Goal: Task Accomplishment & Management: Manage account settings

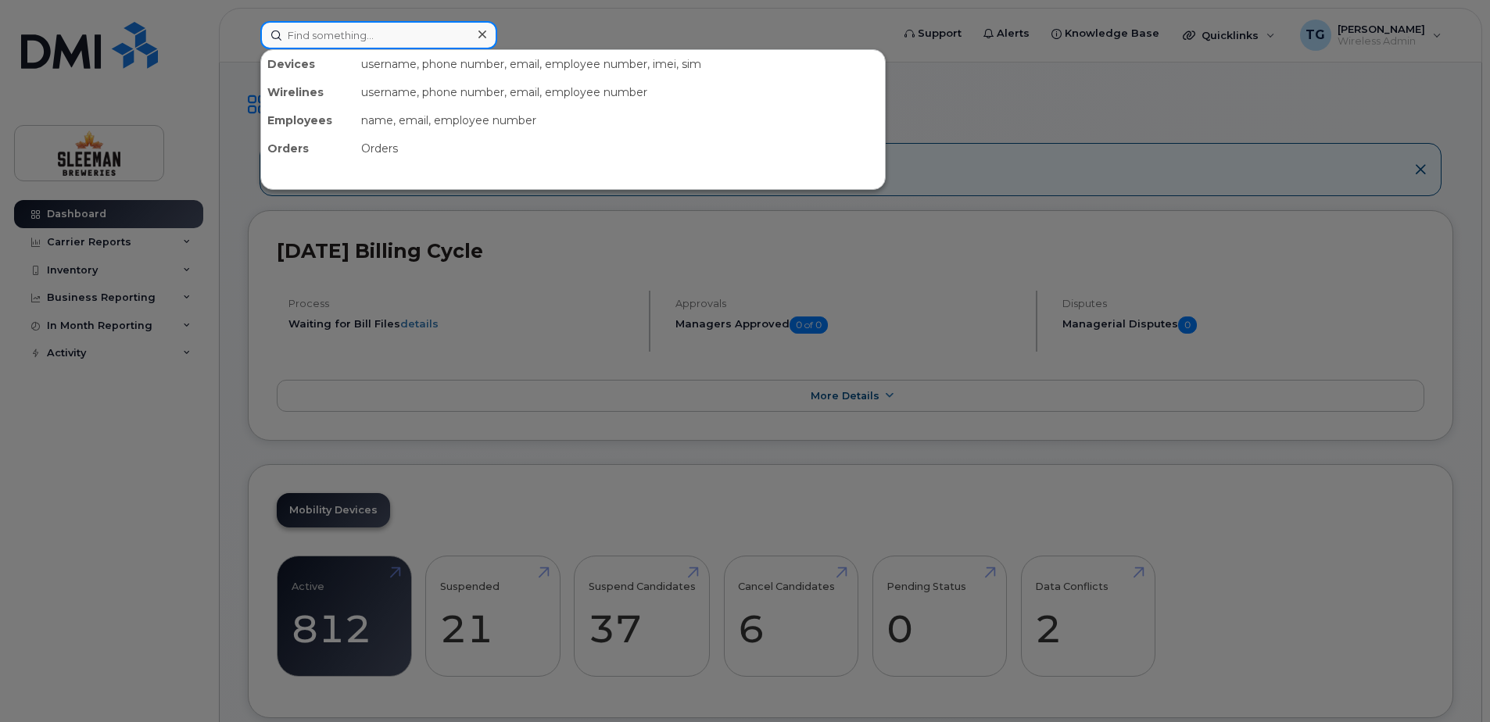
click at [292, 41] on input at bounding box center [378, 35] width 237 height 28
type input "[PERSON_NAME]"
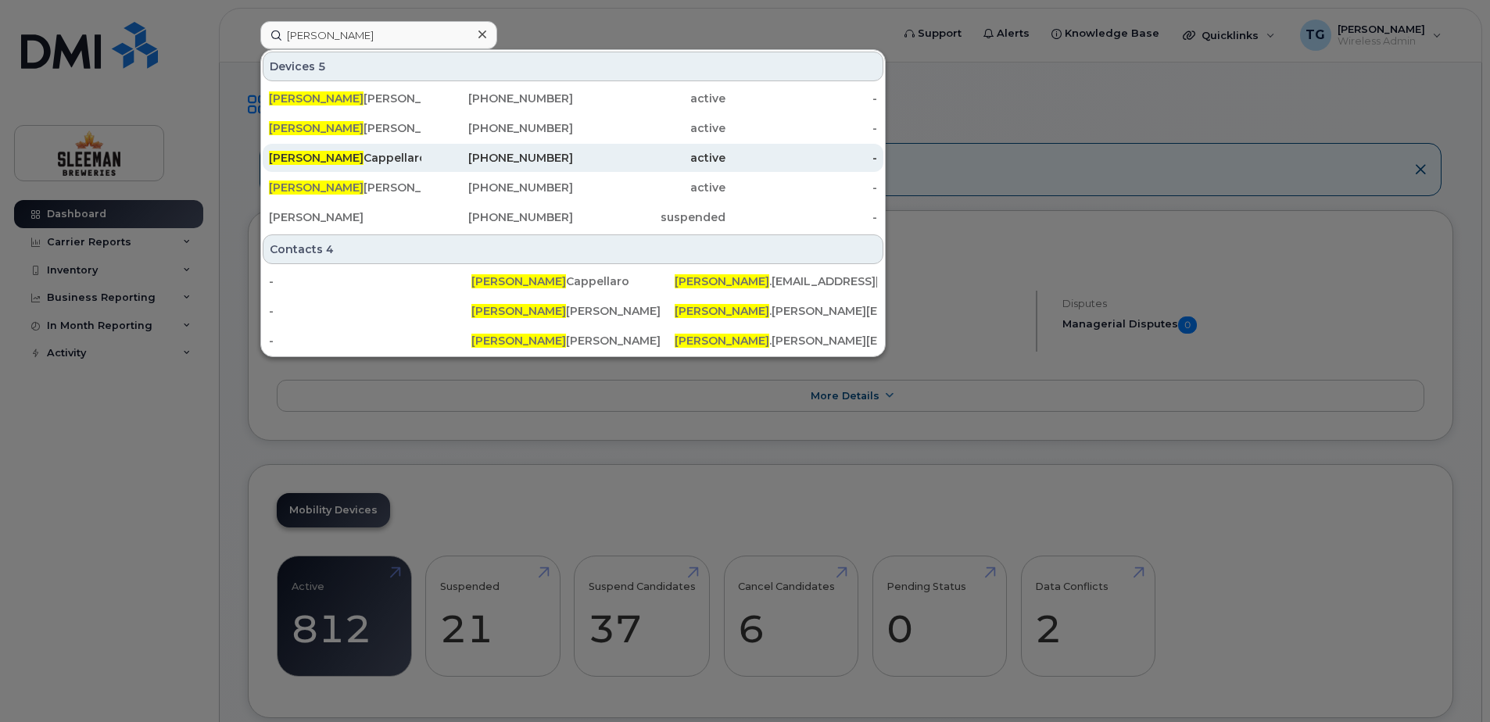
click at [351, 158] on div "[PERSON_NAME]" at bounding box center [345, 158] width 152 height 16
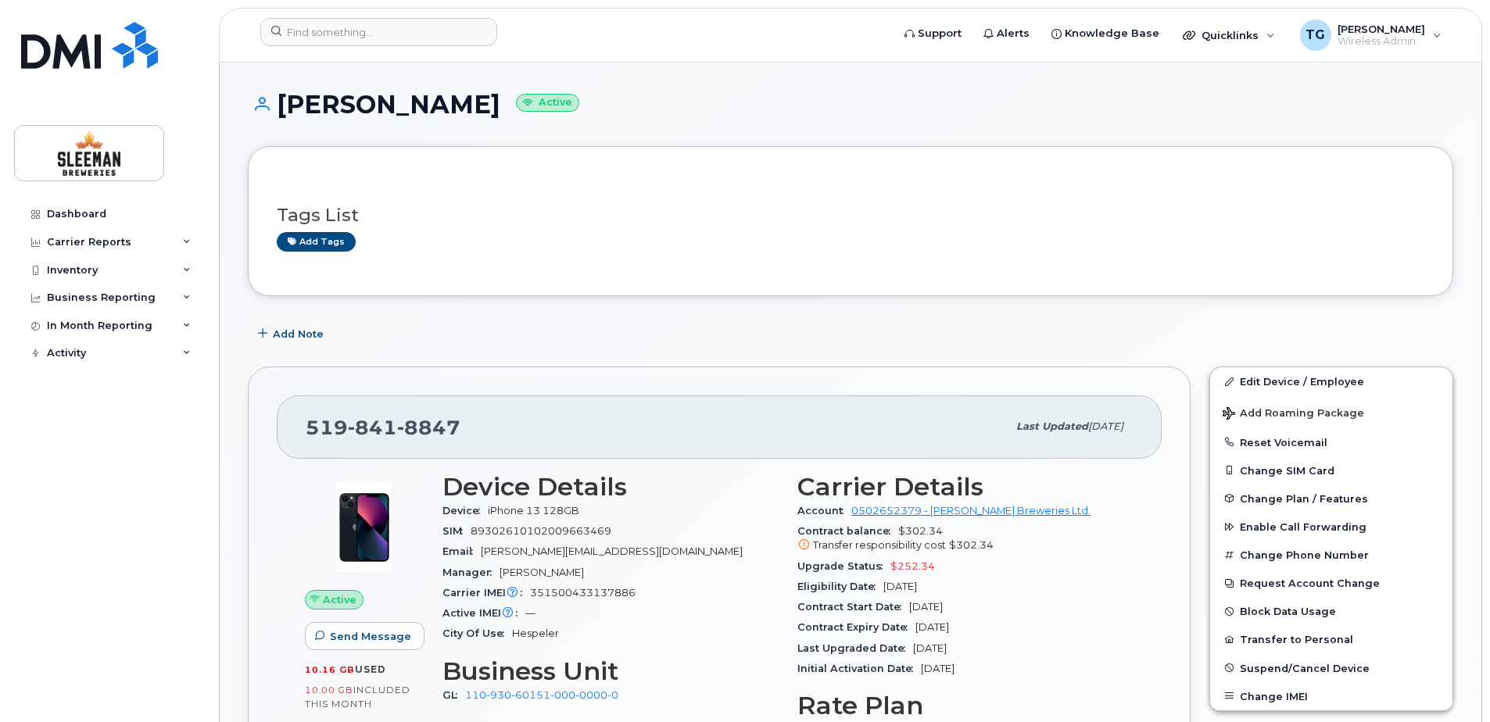
scroll to position [78, 0]
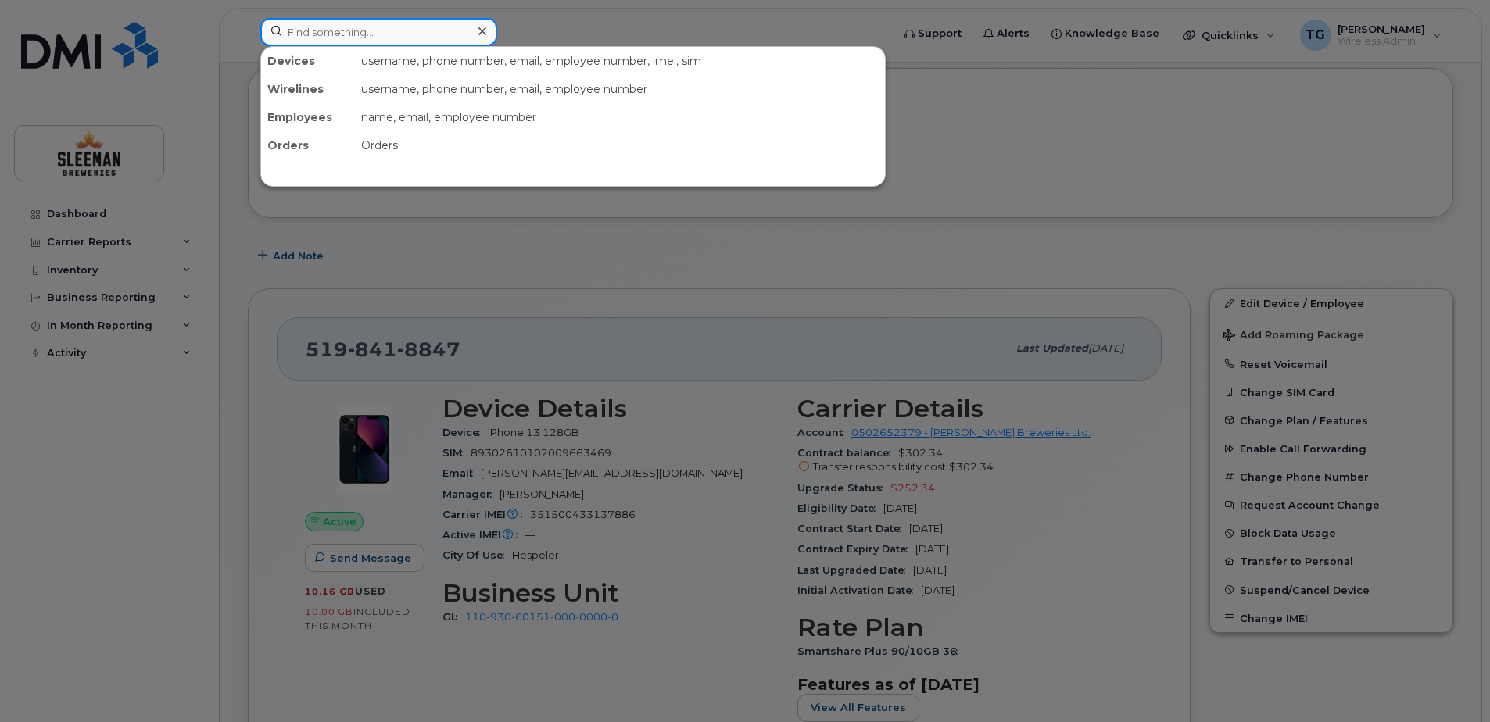
click at [361, 41] on input at bounding box center [378, 32] width 237 height 28
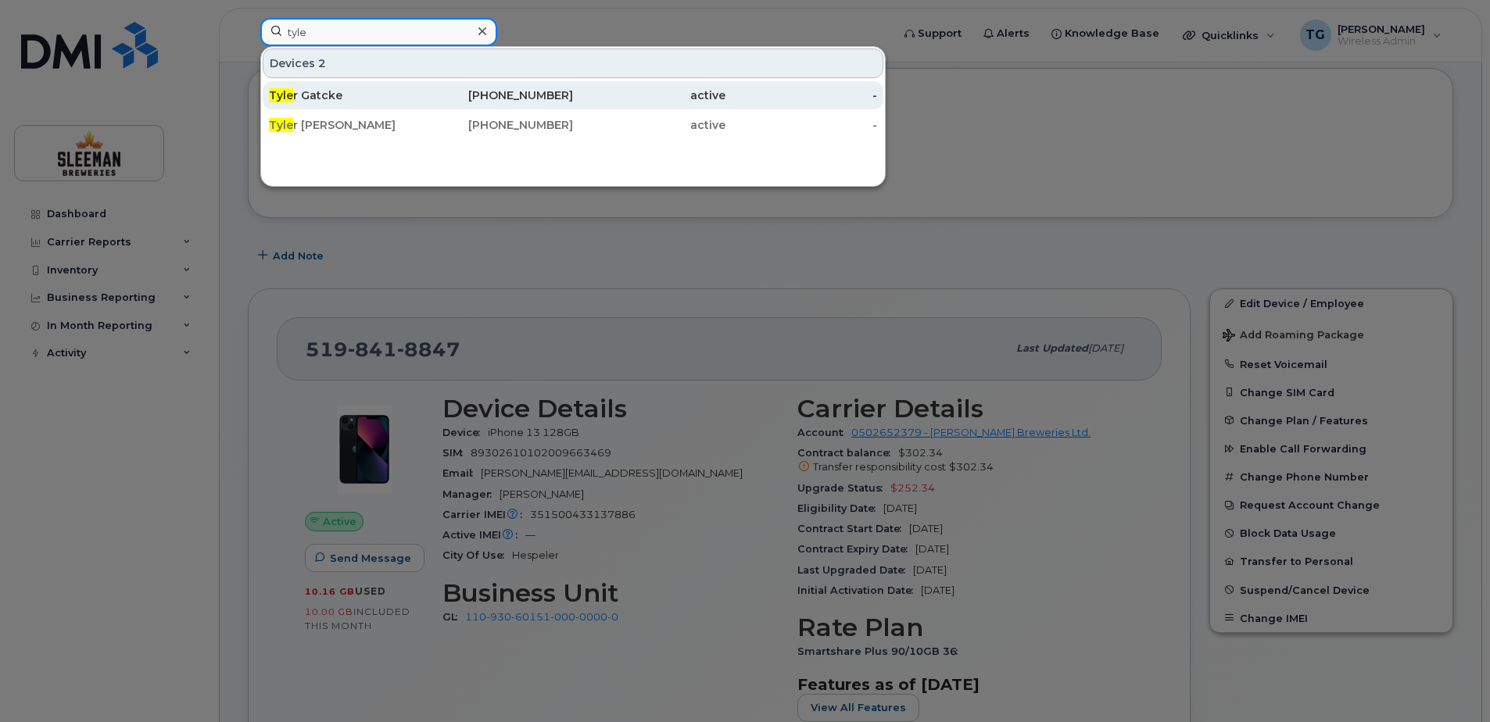
type input "tyle"
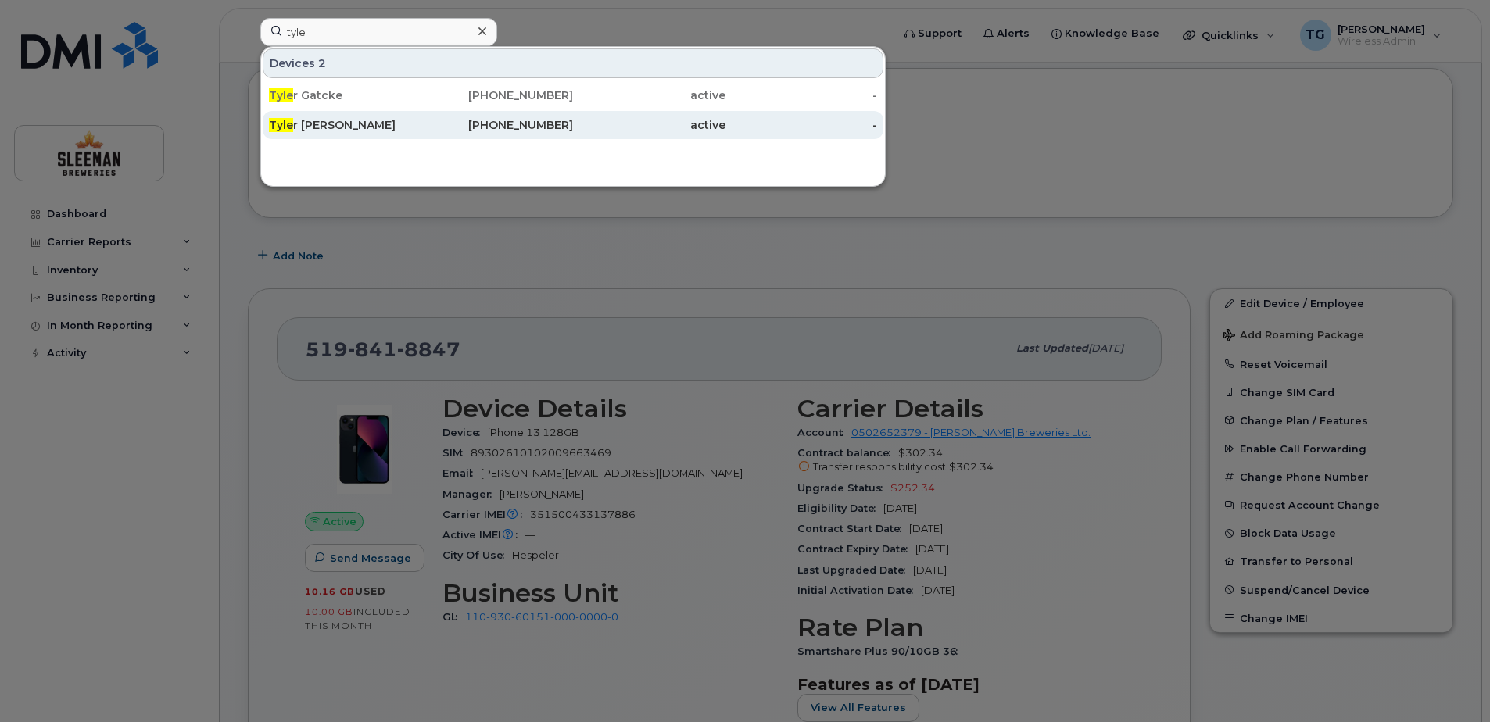
drag, startPoint x: 347, startPoint y: 89, endPoint x: 481, endPoint y: 127, distance: 139.8
click at [347, 89] on div "Tyle r Gatcke" at bounding box center [345, 96] width 152 height 16
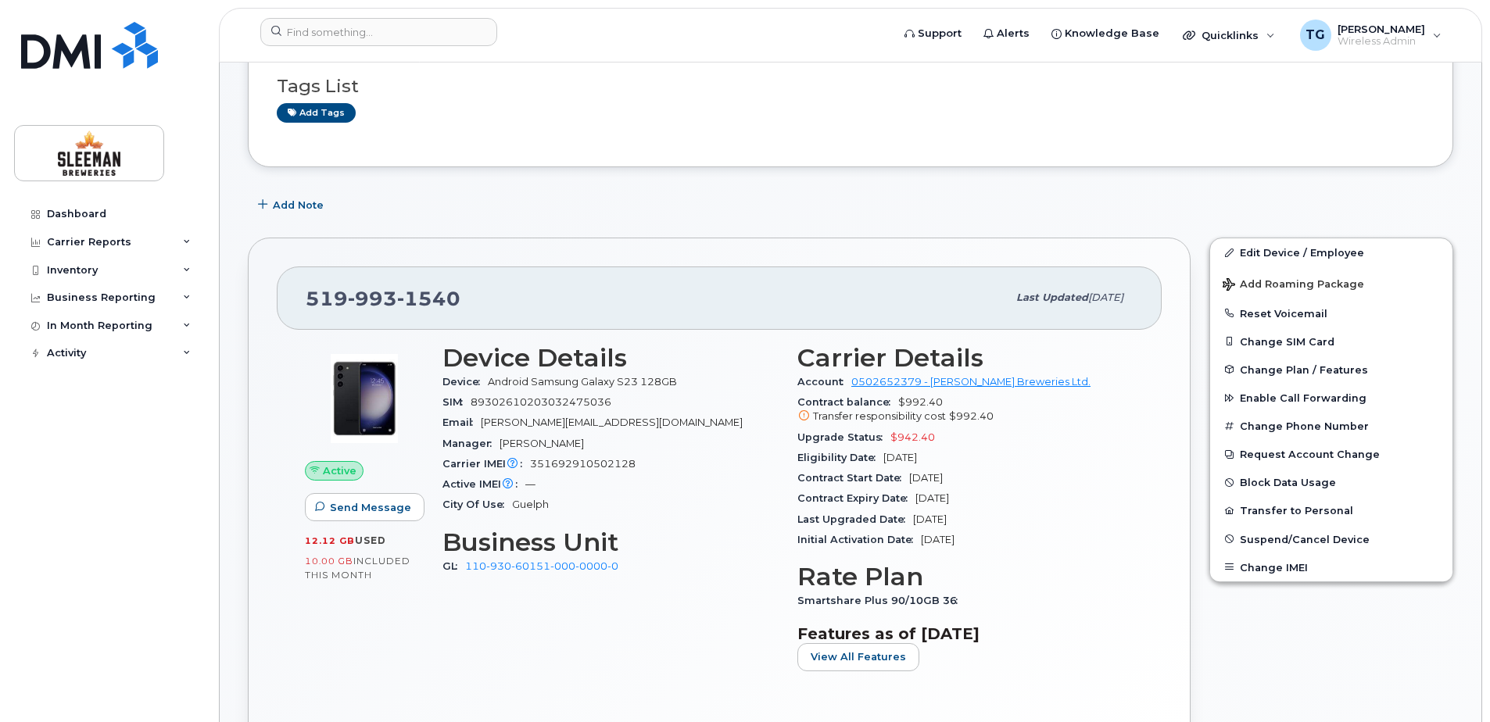
scroll to position [156, 0]
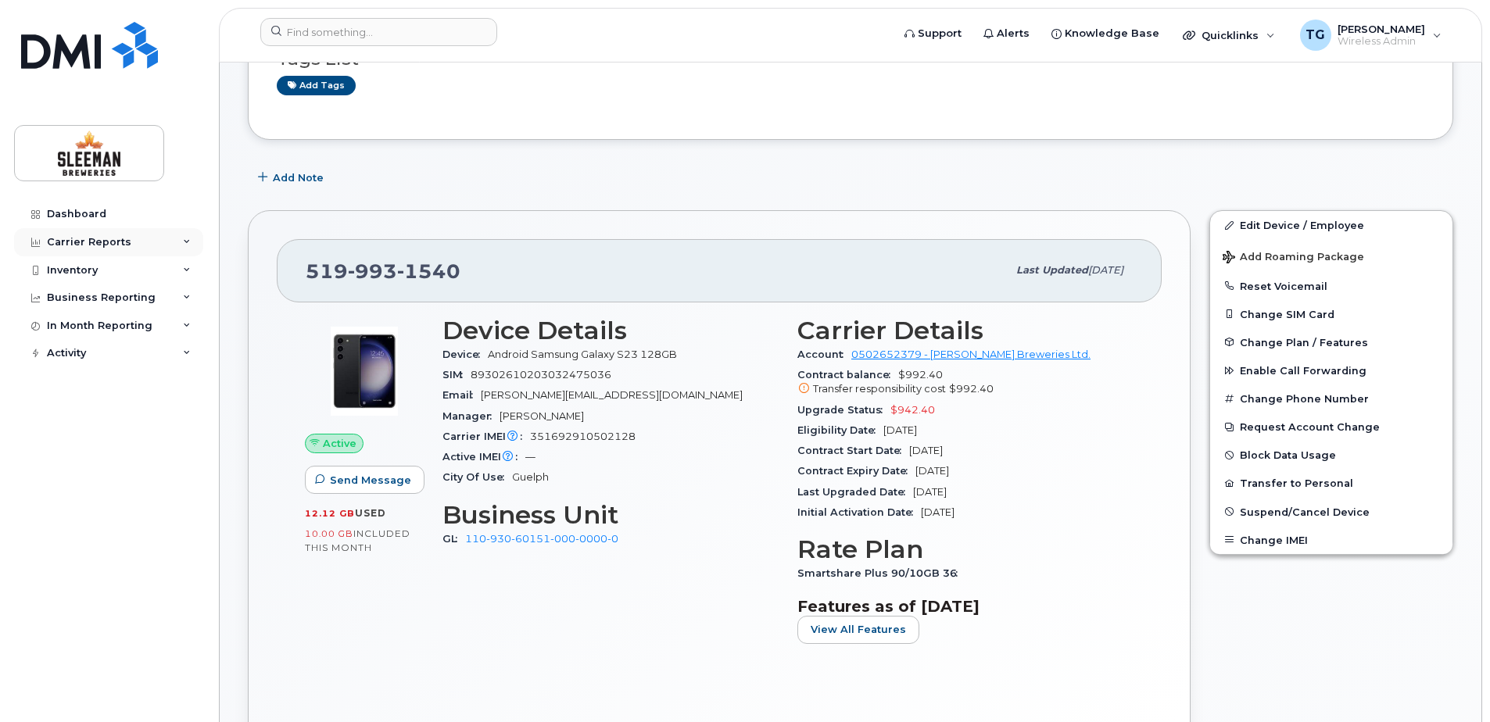
click at [123, 242] on div "Carrier Reports" at bounding box center [89, 242] width 84 height 13
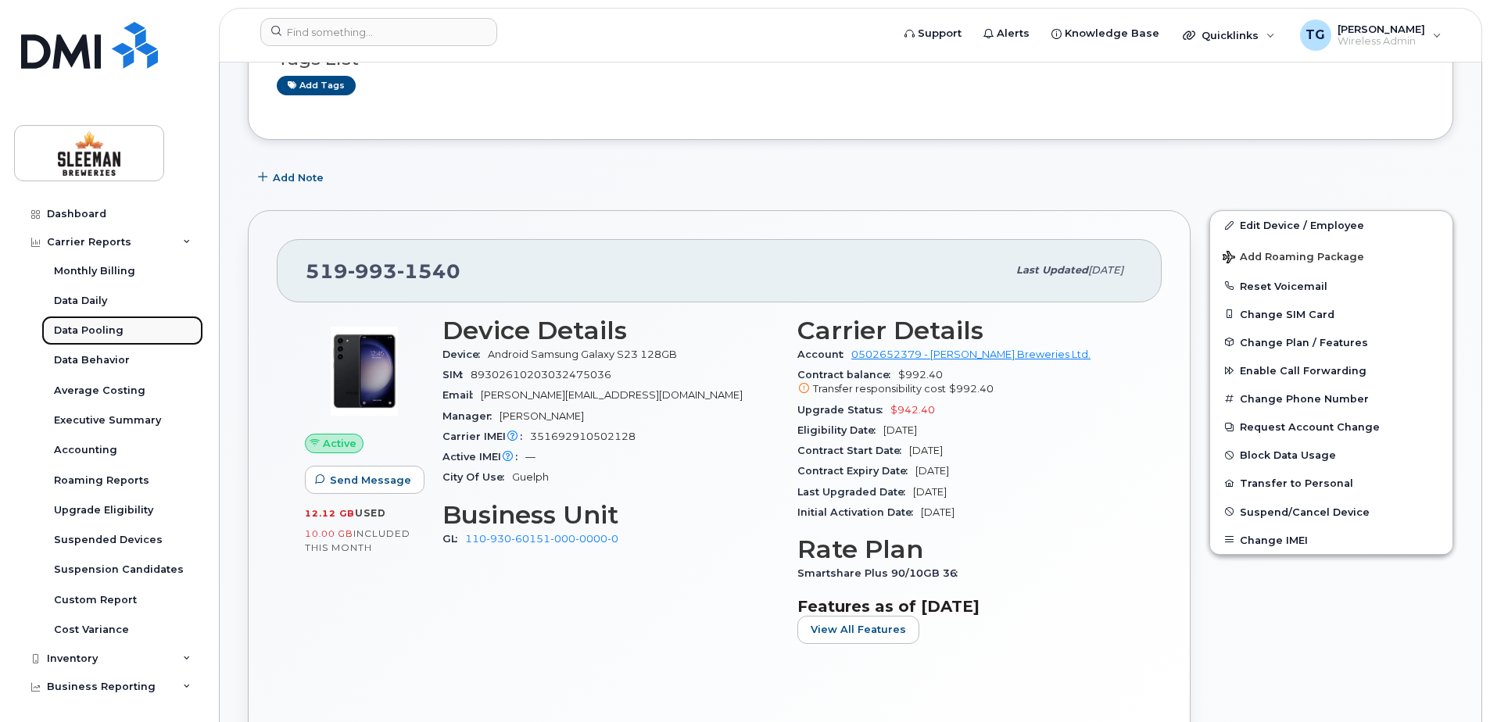
click at [134, 327] on link "Data Pooling" at bounding box center [122, 331] width 162 height 30
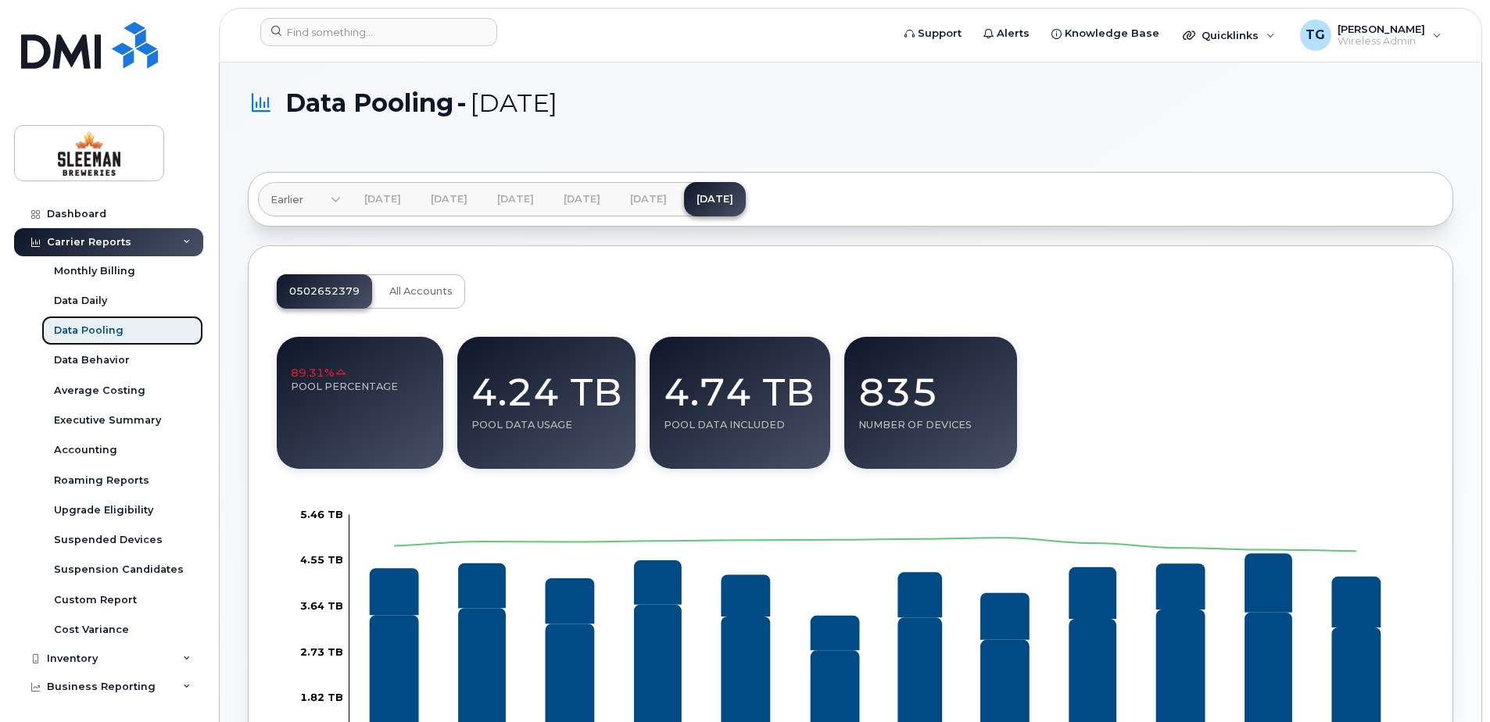
scroll to position [78, 0]
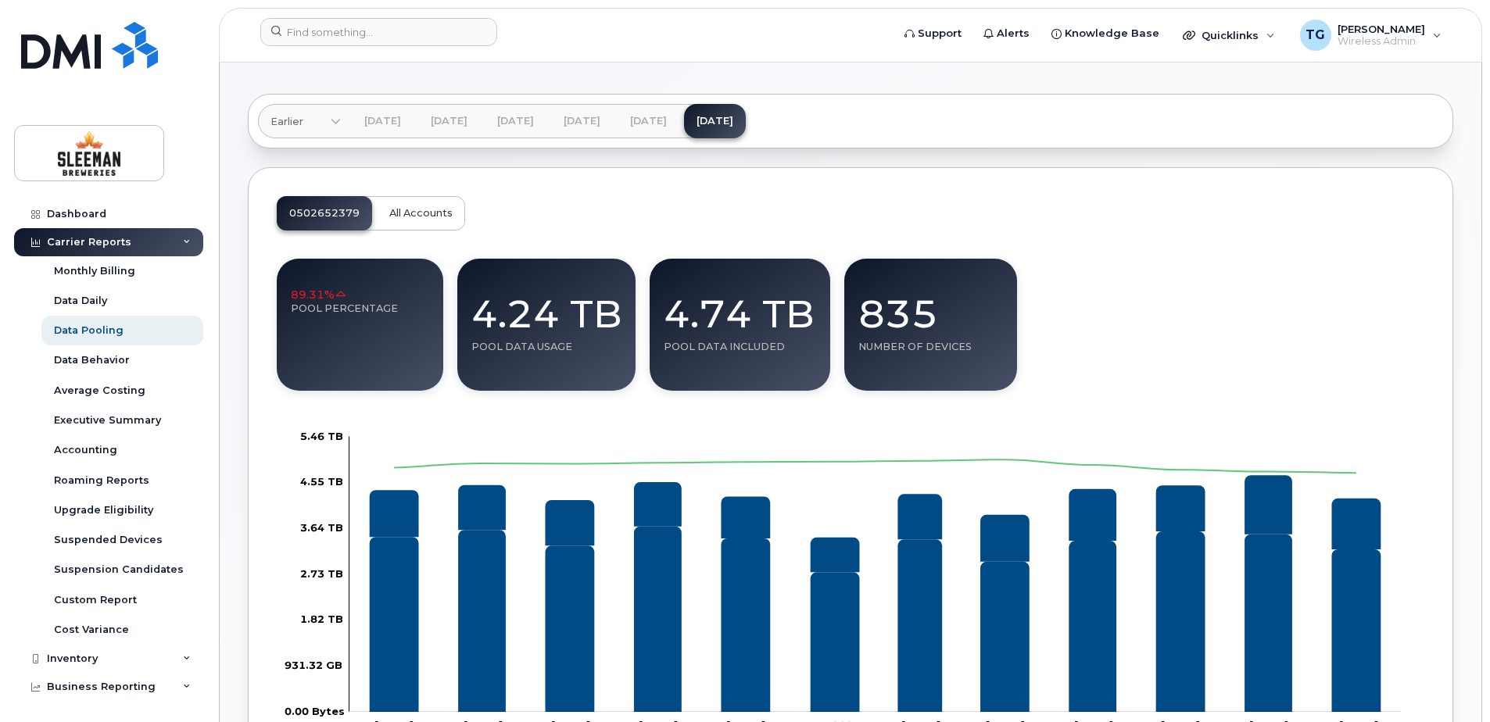
drag, startPoint x: 430, startPoint y: 216, endPoint x: 468, endPoint y: 238, distance: 44.1
click at [430, 216] on span "All Accounts" at bounding box center [420, 213] width 63 height 13
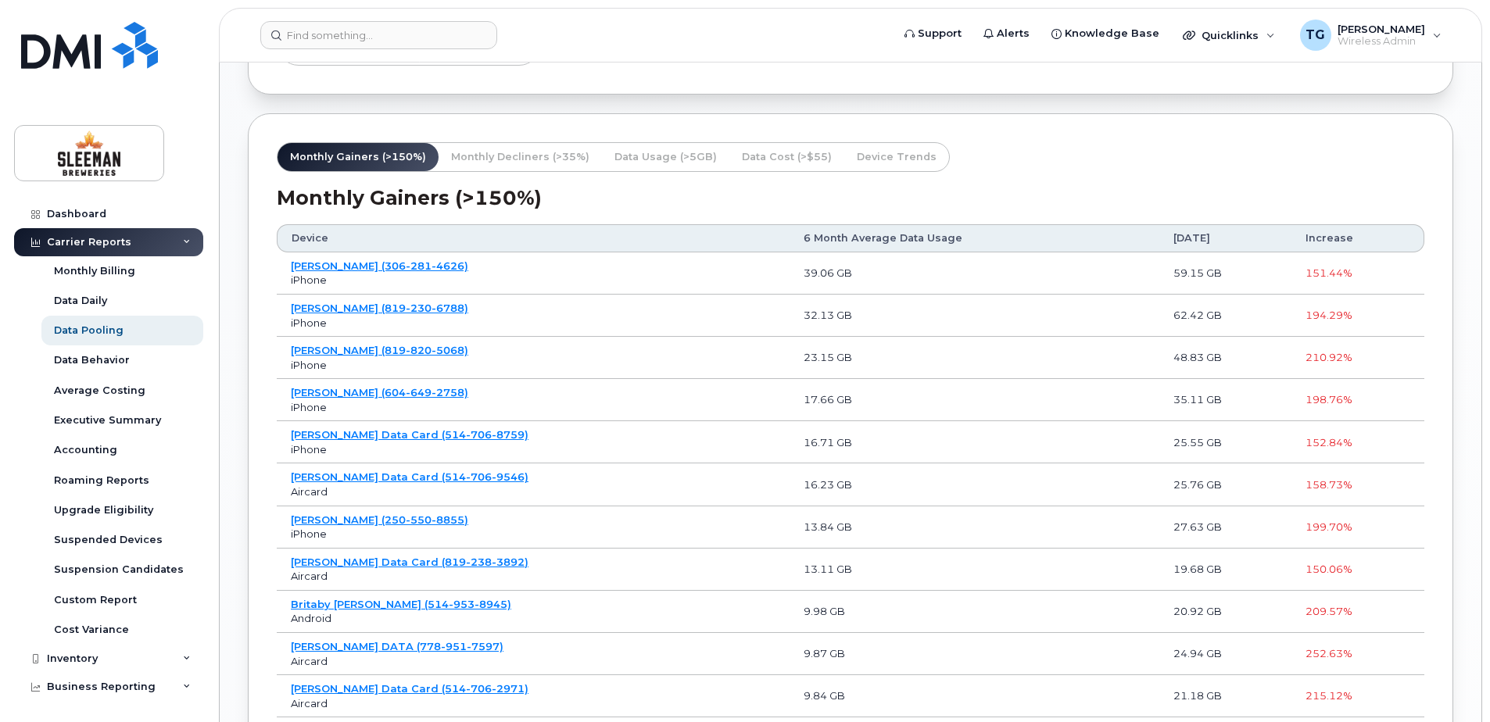
scroll to position [1250, 0]
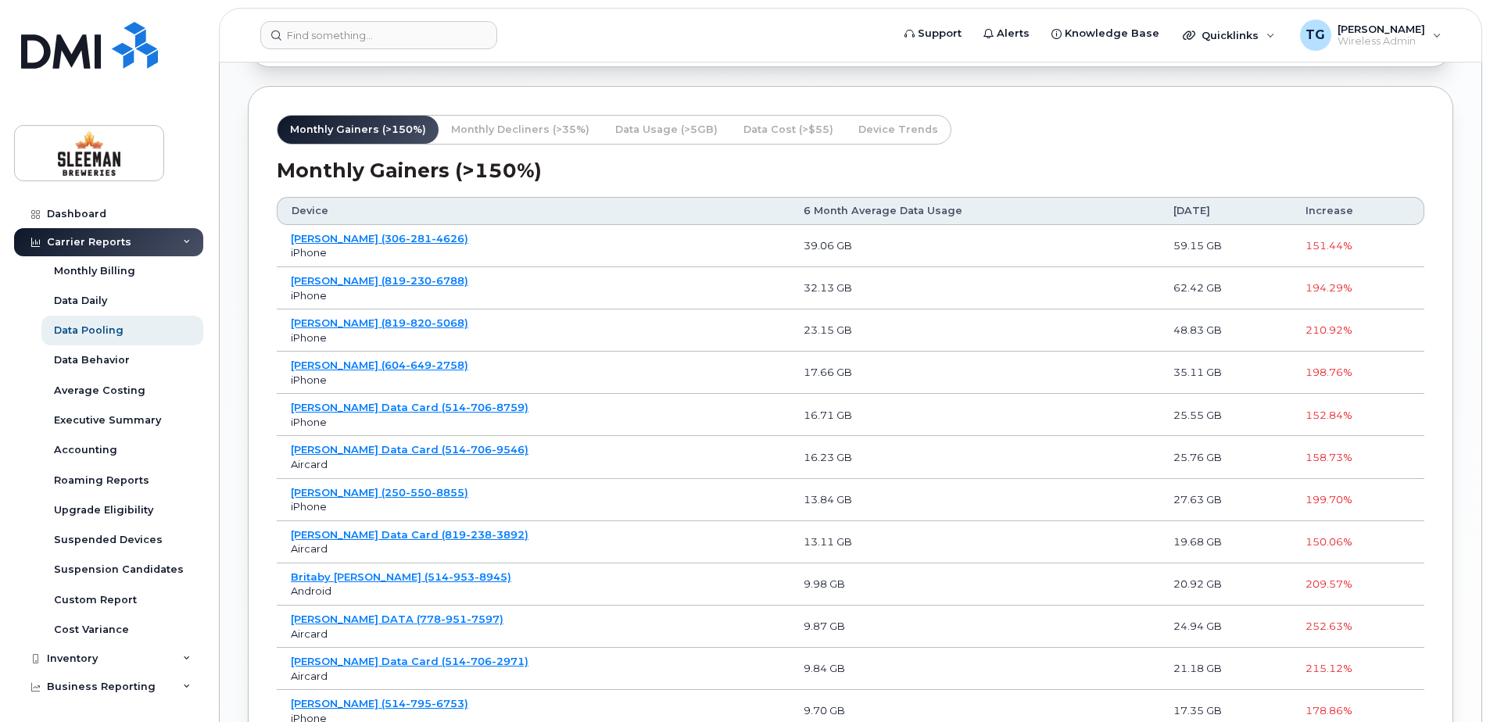
click at [652, 138] on button "Data Usage (>5GB)" at bounding box center [666, 130] width 129 height 28
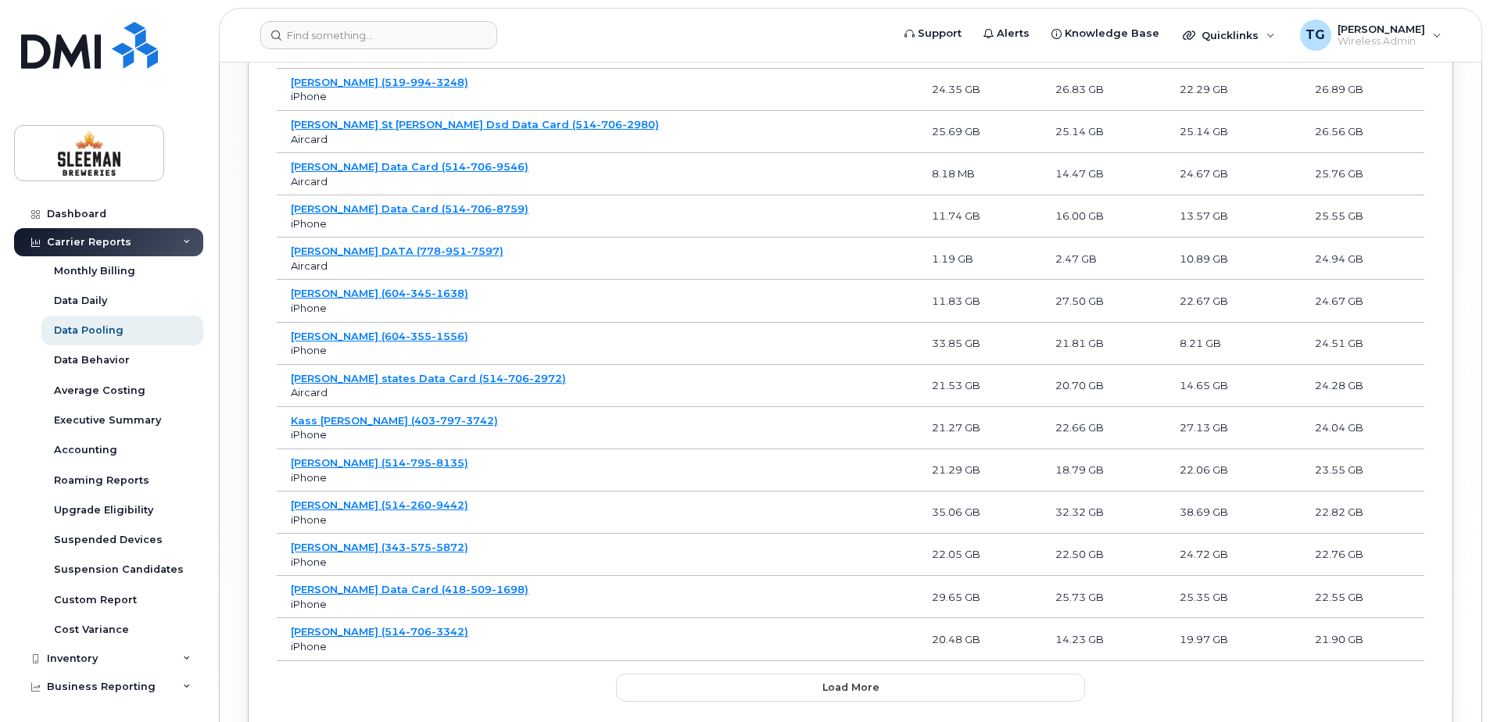
scroll to position [2110, 0]
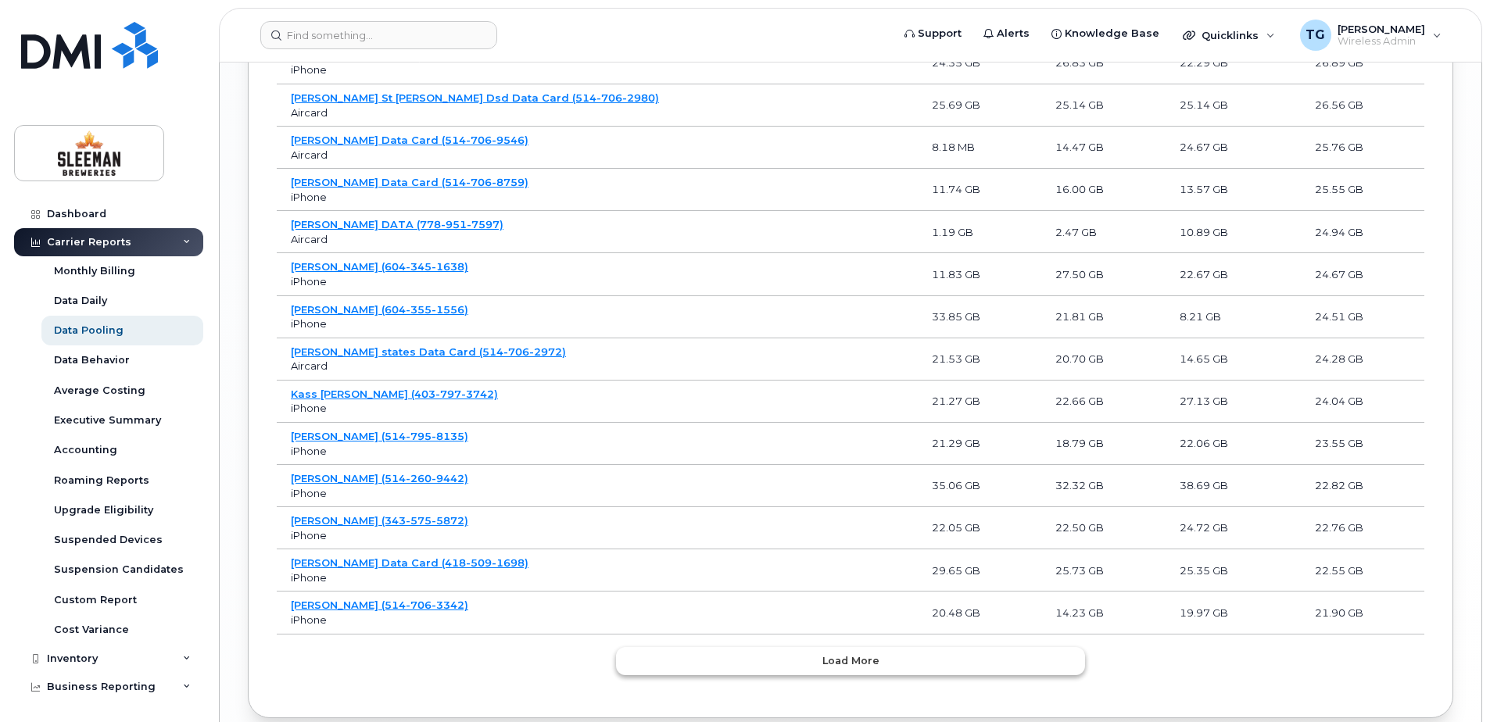
click at [785, 665] on button "Load more" at bounding box center [850, 661] width 469 height 28
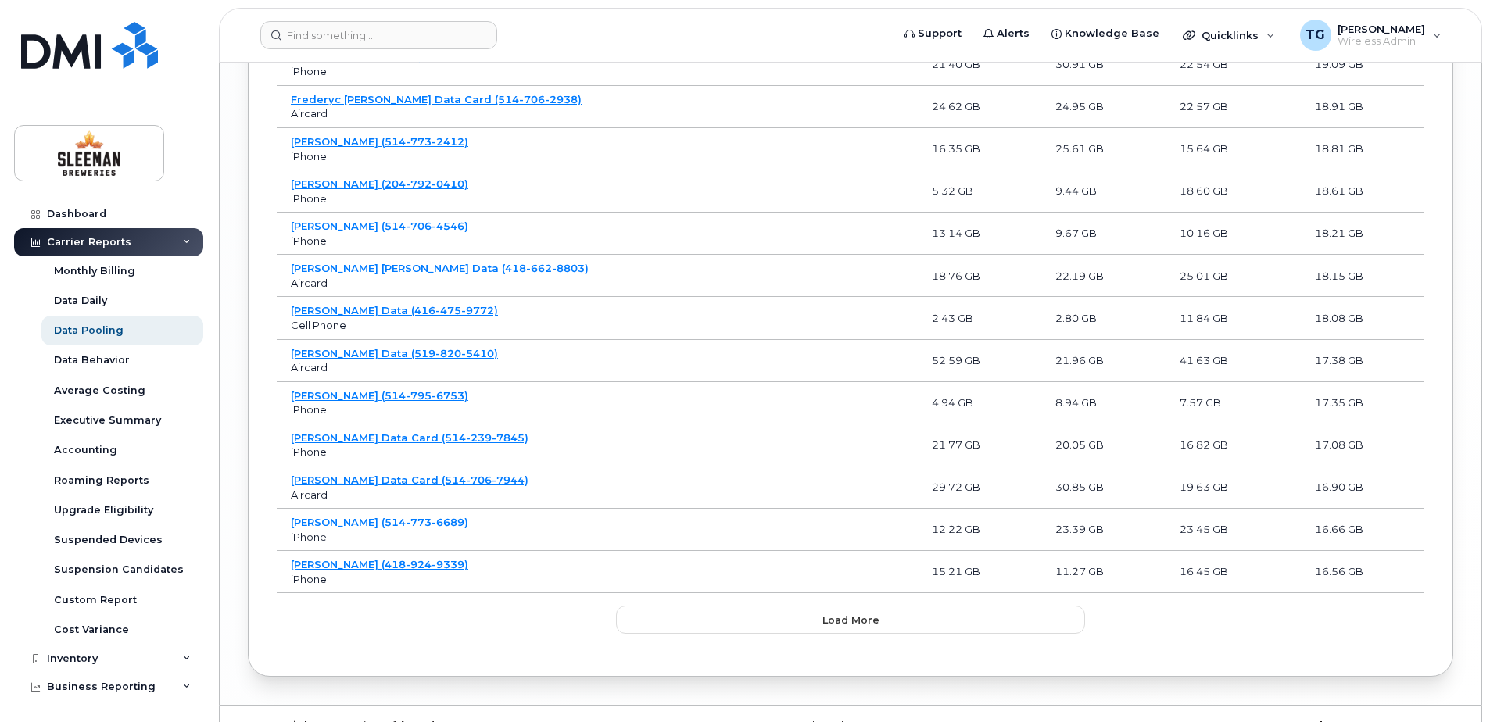
scroll to position [3439, 0]
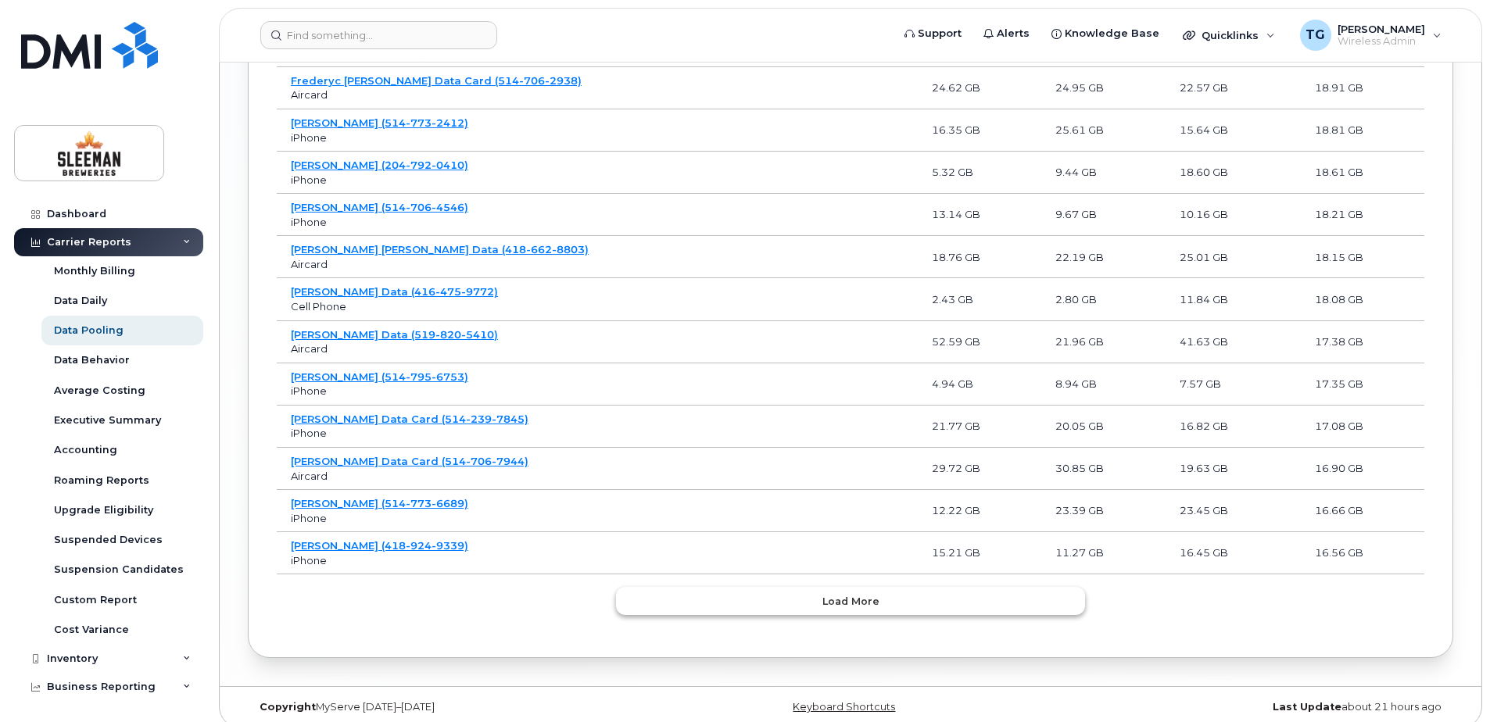
click at [762, 596] on button "Load more" at bounding box center [850, 601] width 469 height 28
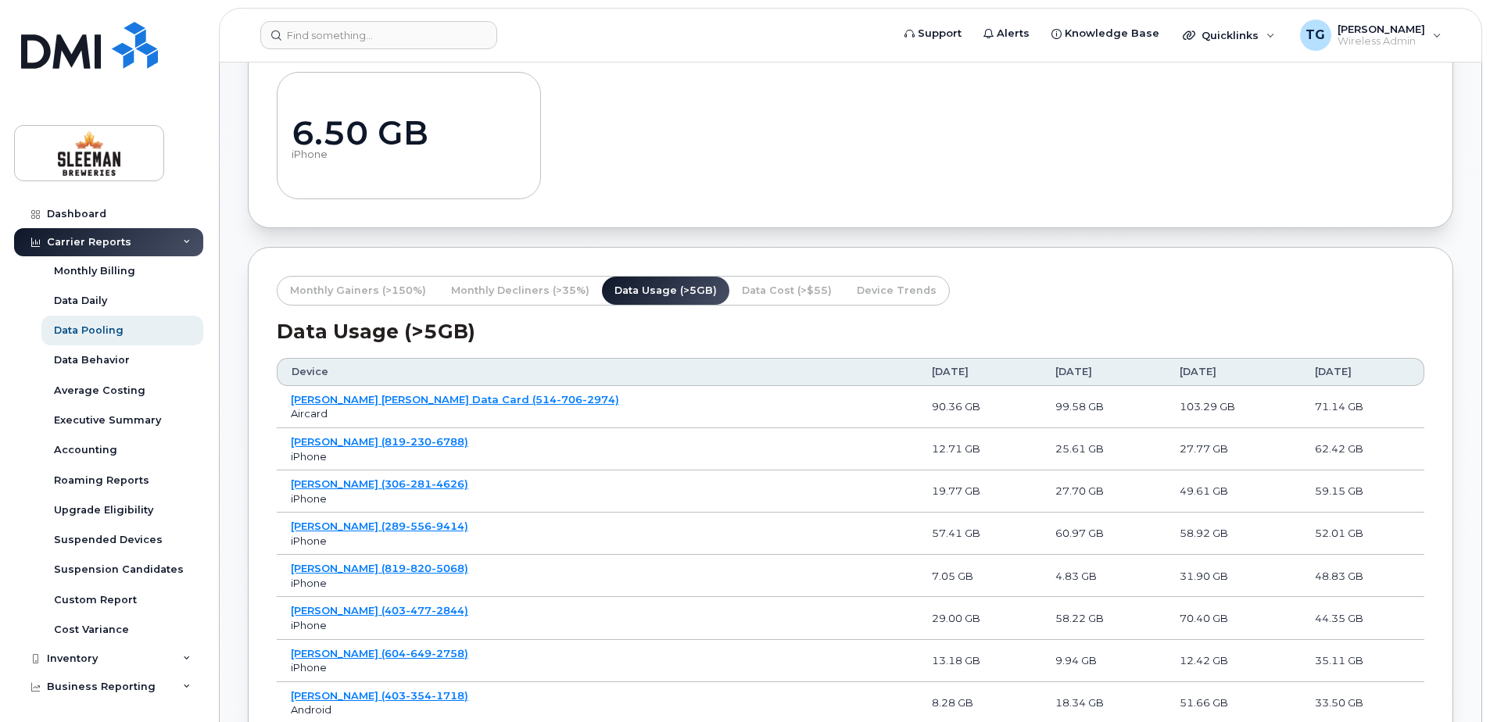
scroll to position [938, 0]
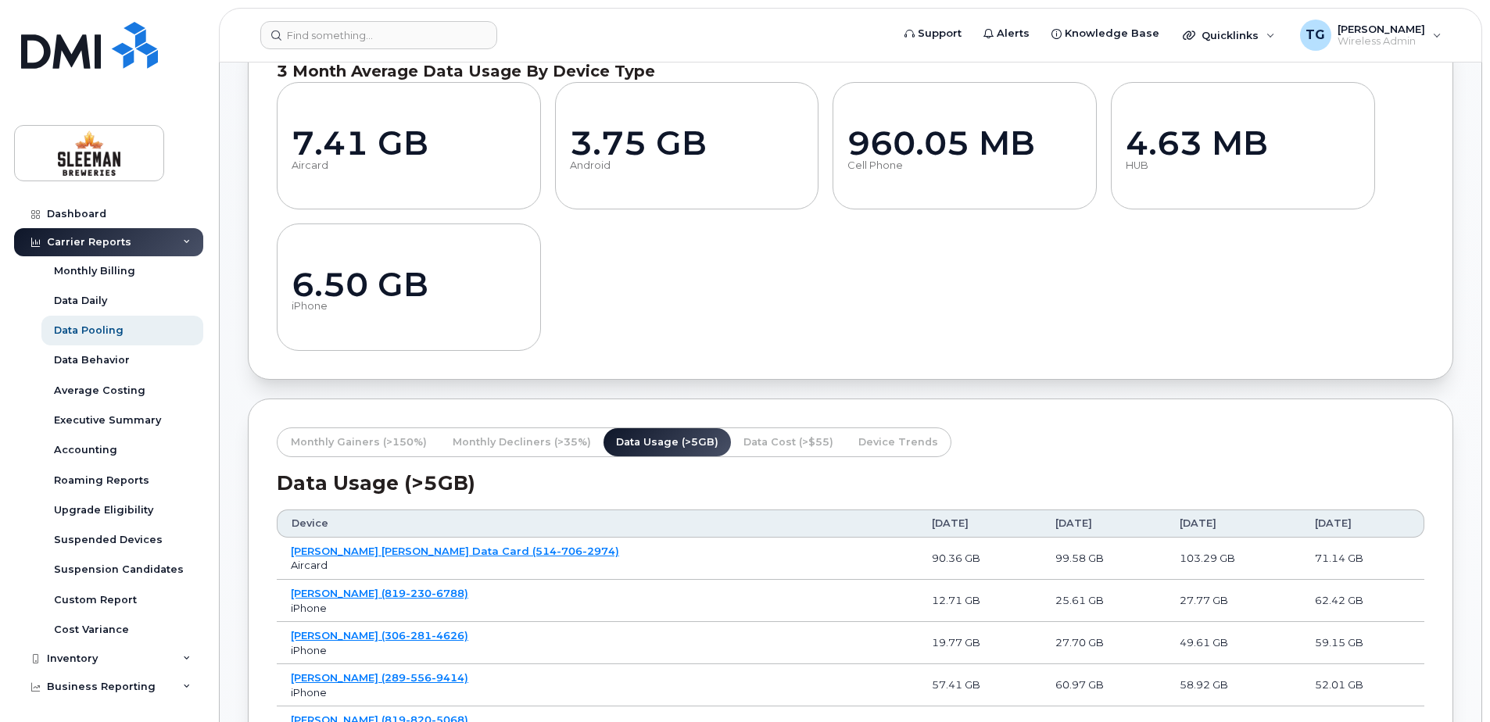
click at [373, 449] on span "Monthly Gainers (>150%)" at bounding box center [359, 442] width 136 height 15
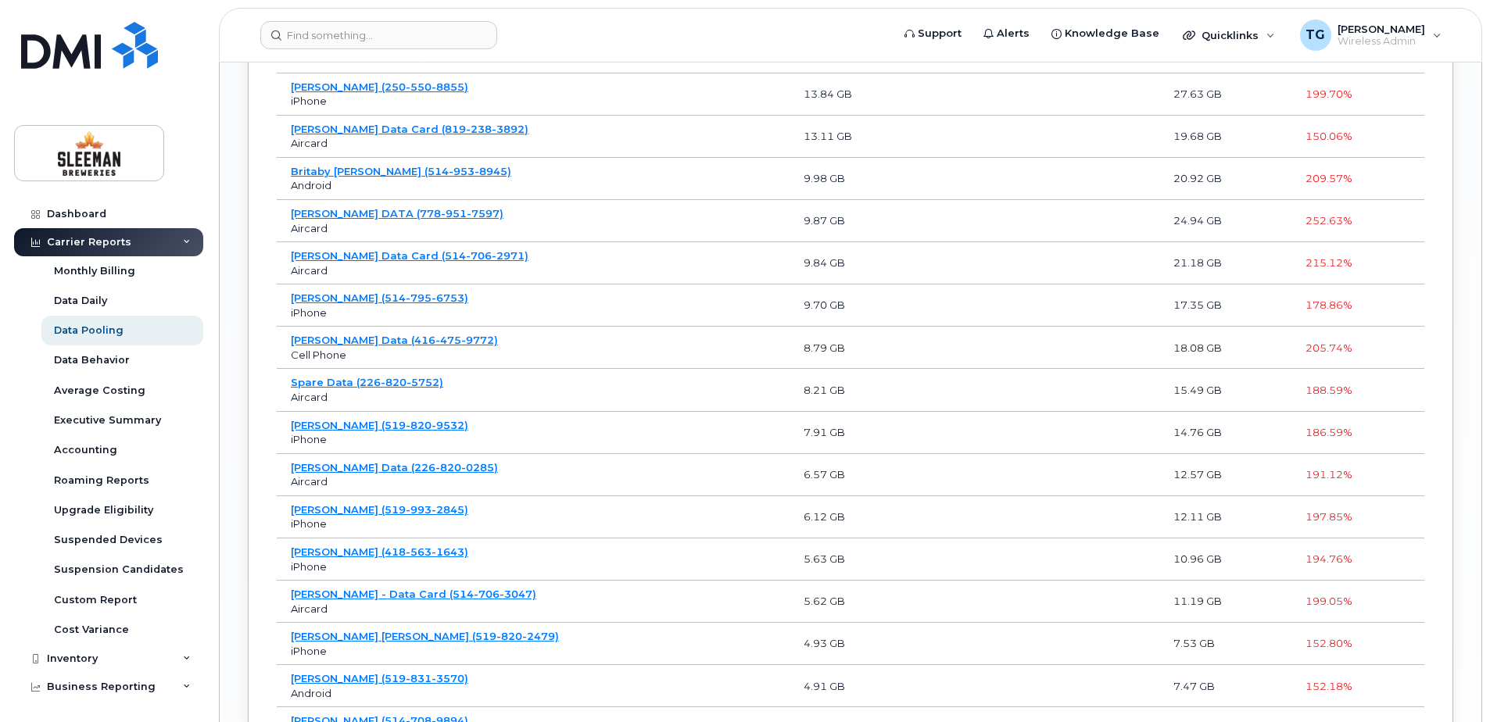
scroll to position [1563, 0]
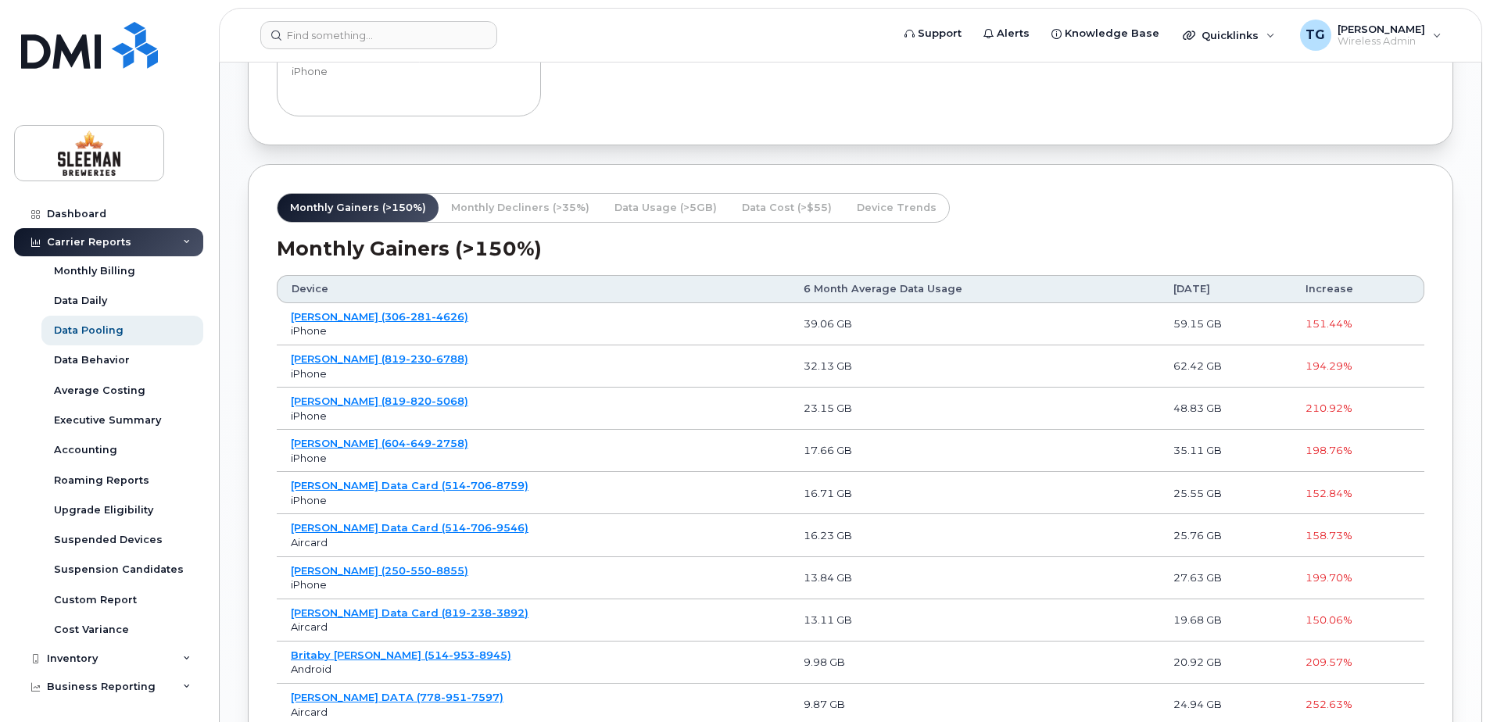
click at [1322, 282] on span "Increase" at bounding box center [1329, 289] width 48 height 14
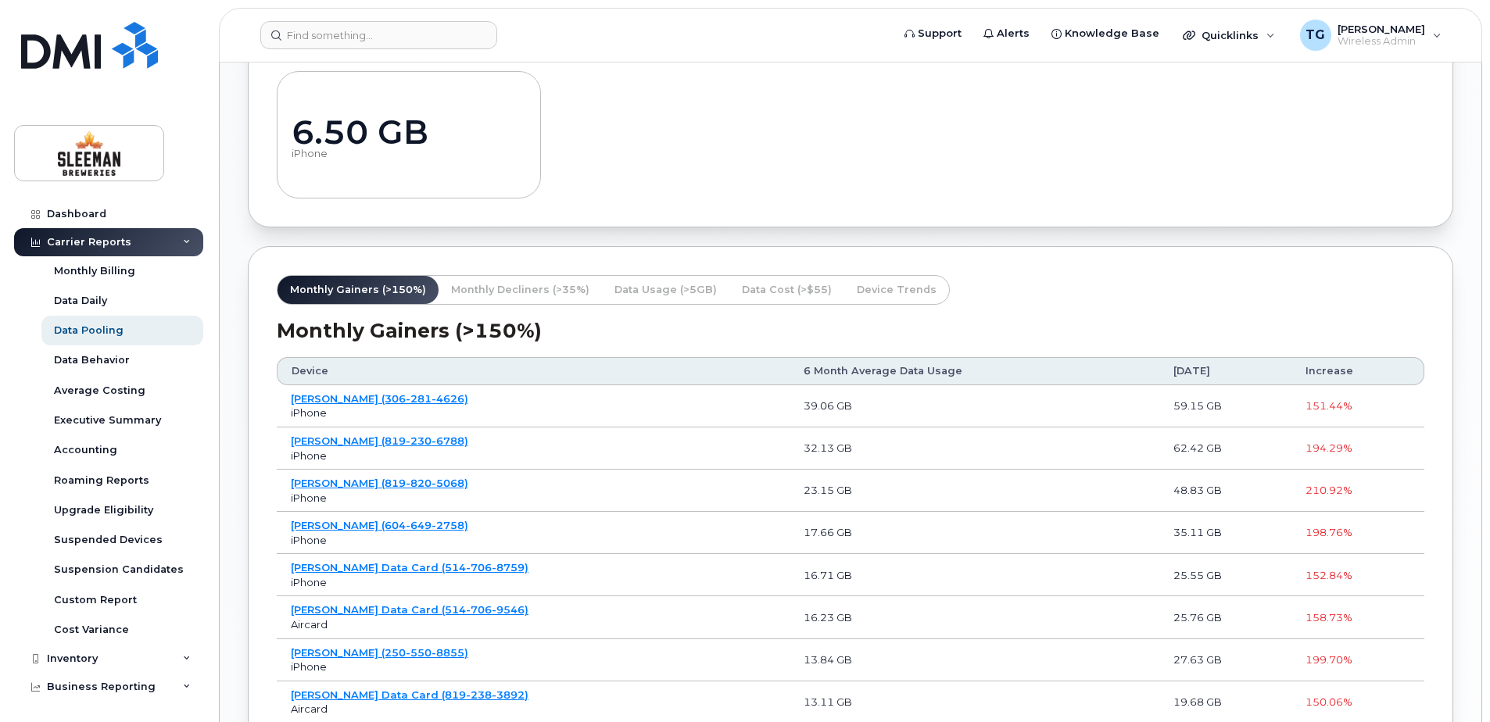
scroll to position [1168, 0]
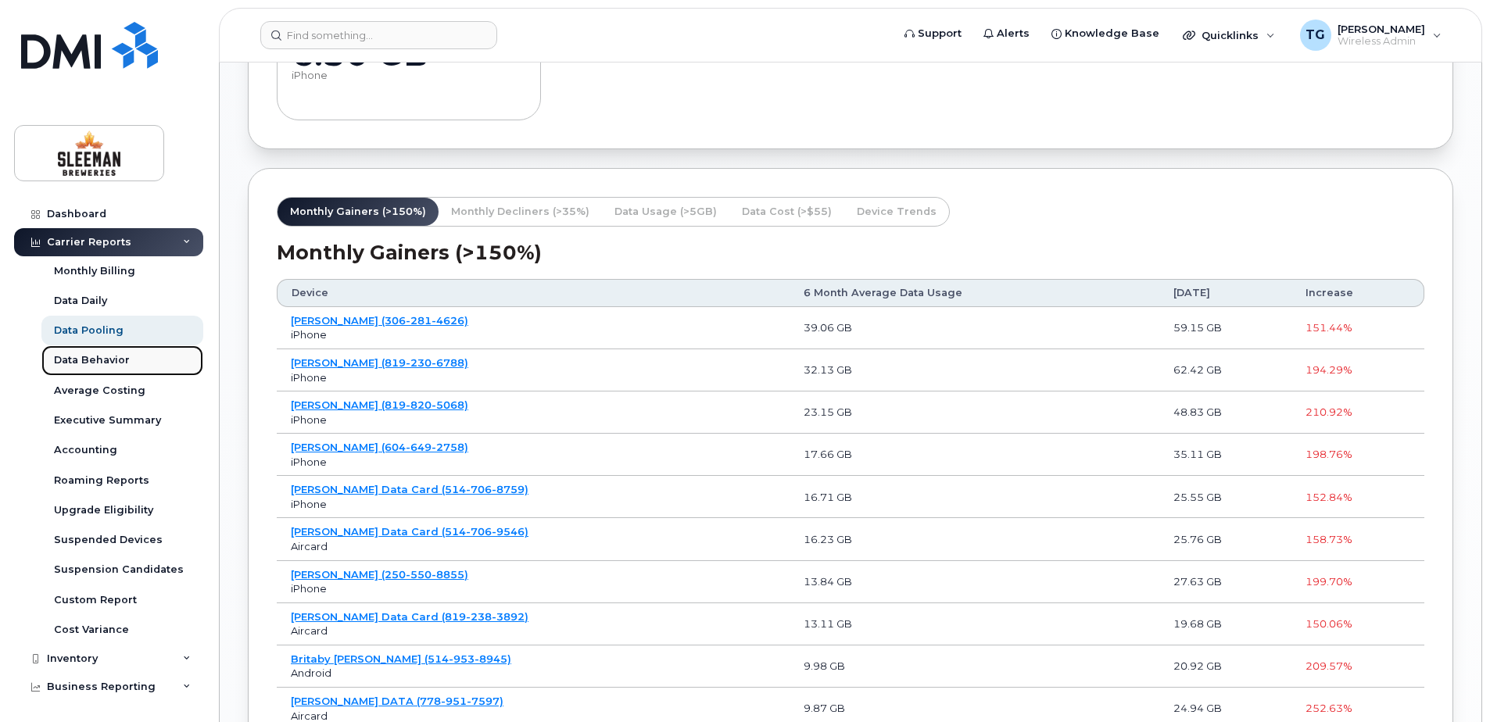
click at [134, 356] on link "Data Behavior" at bounding box center [122, 360] width 162 height 30
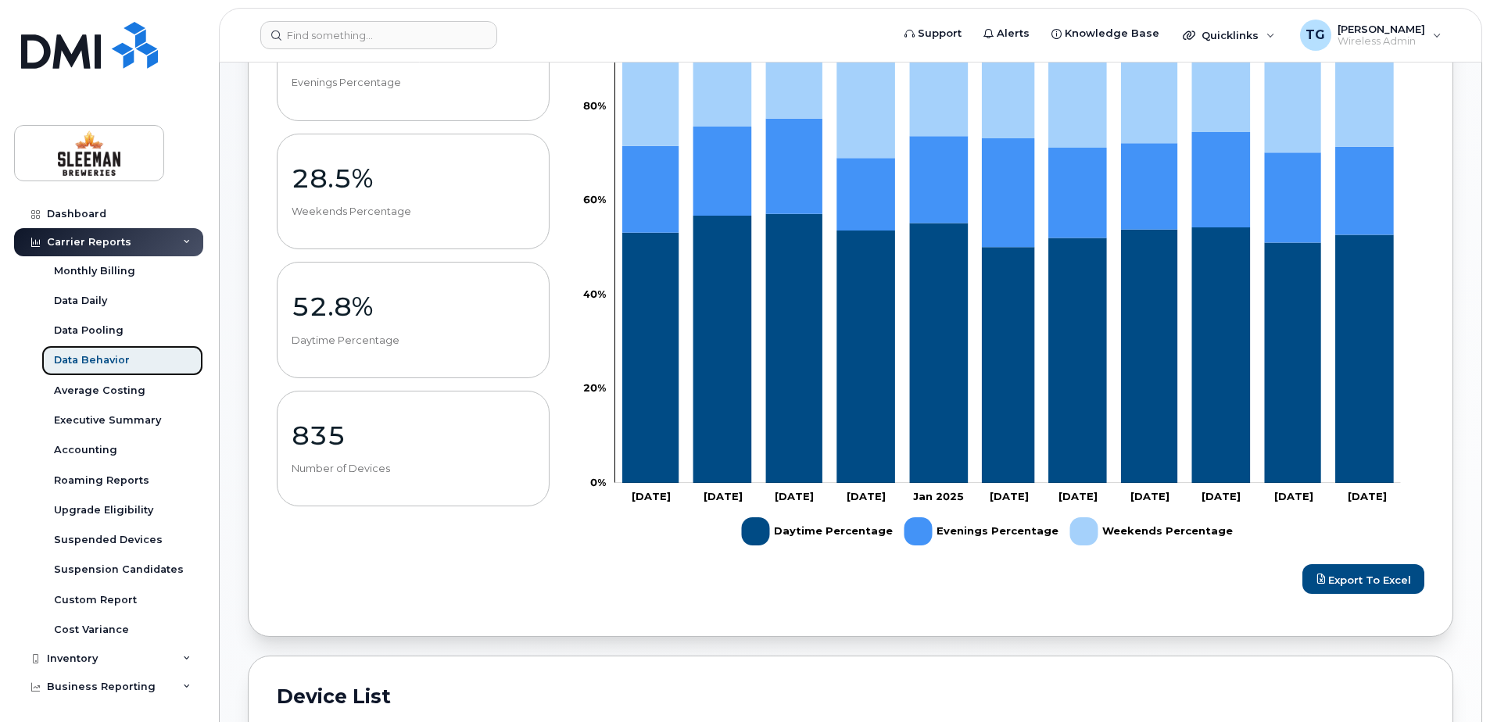
scroll to position [156, 0]
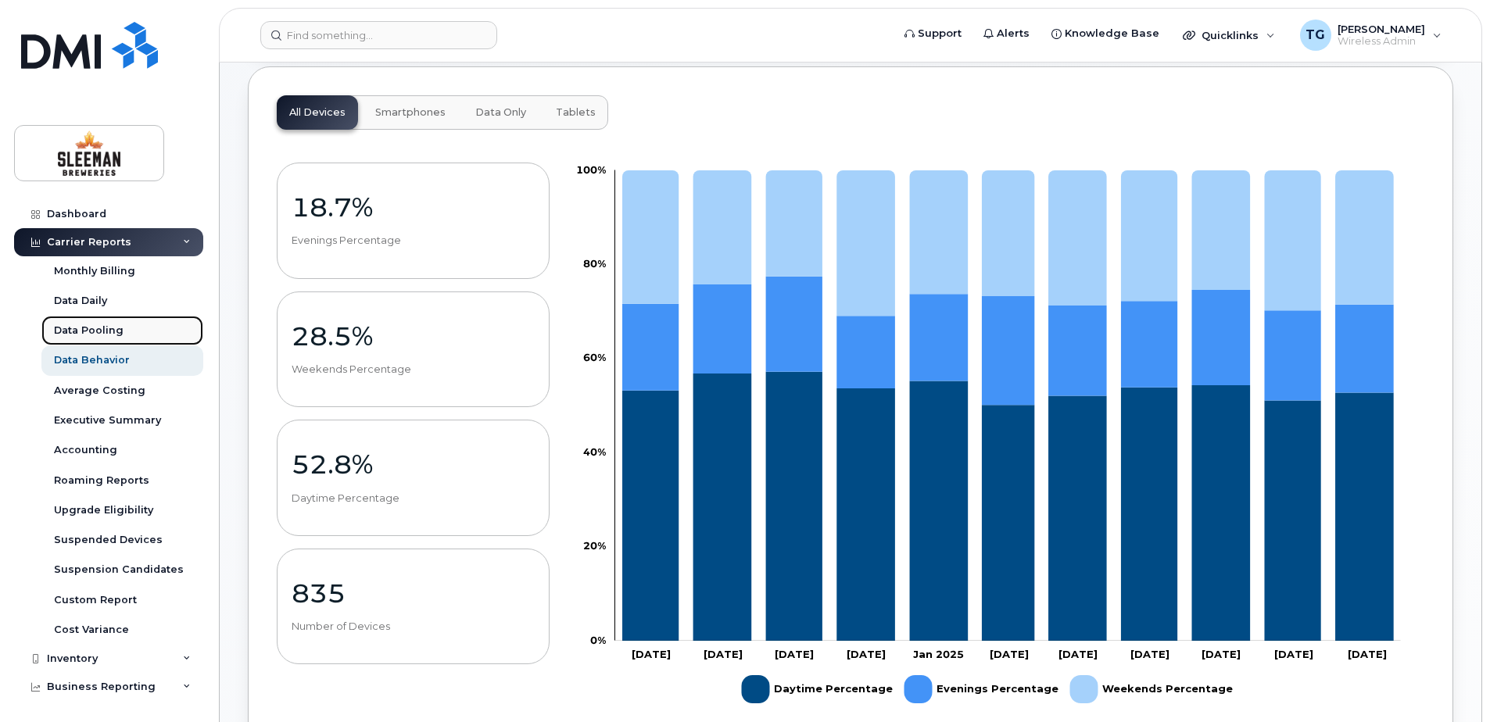
click at [103, 327] on div "Data Pooling" at bounding box center [89, 331] width 70 height 14
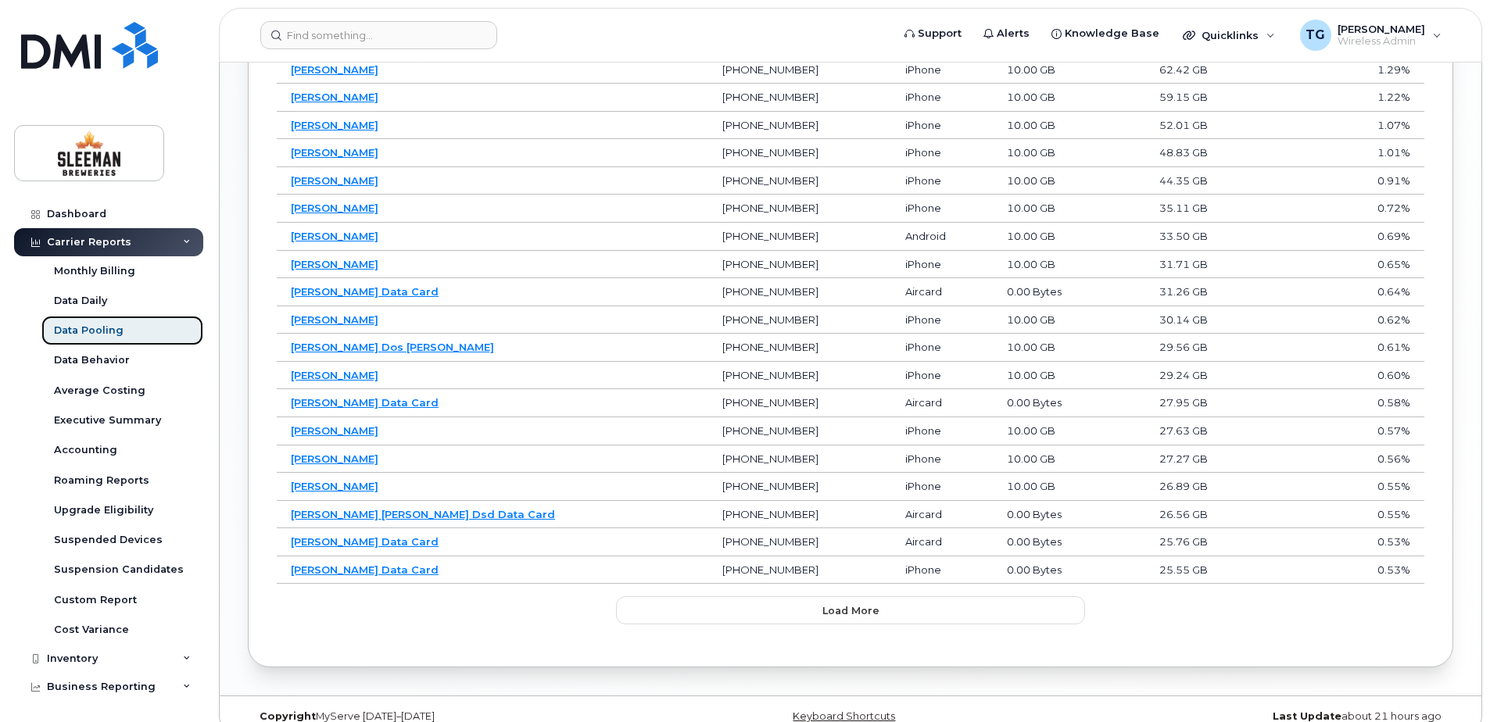
scroll to position [1016, 0]
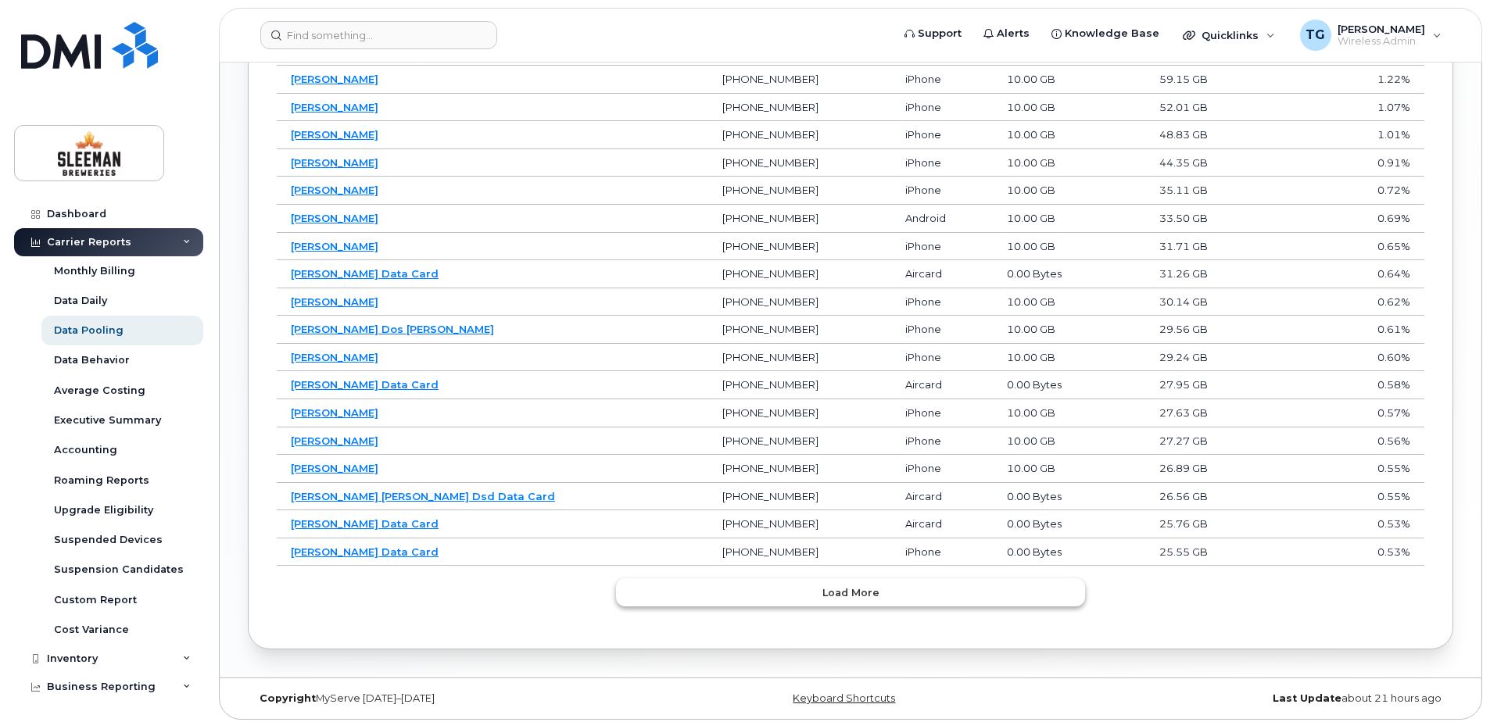
click at [895, 604] on button "Load more" at bounding box center [850, 592] width 469 height 28
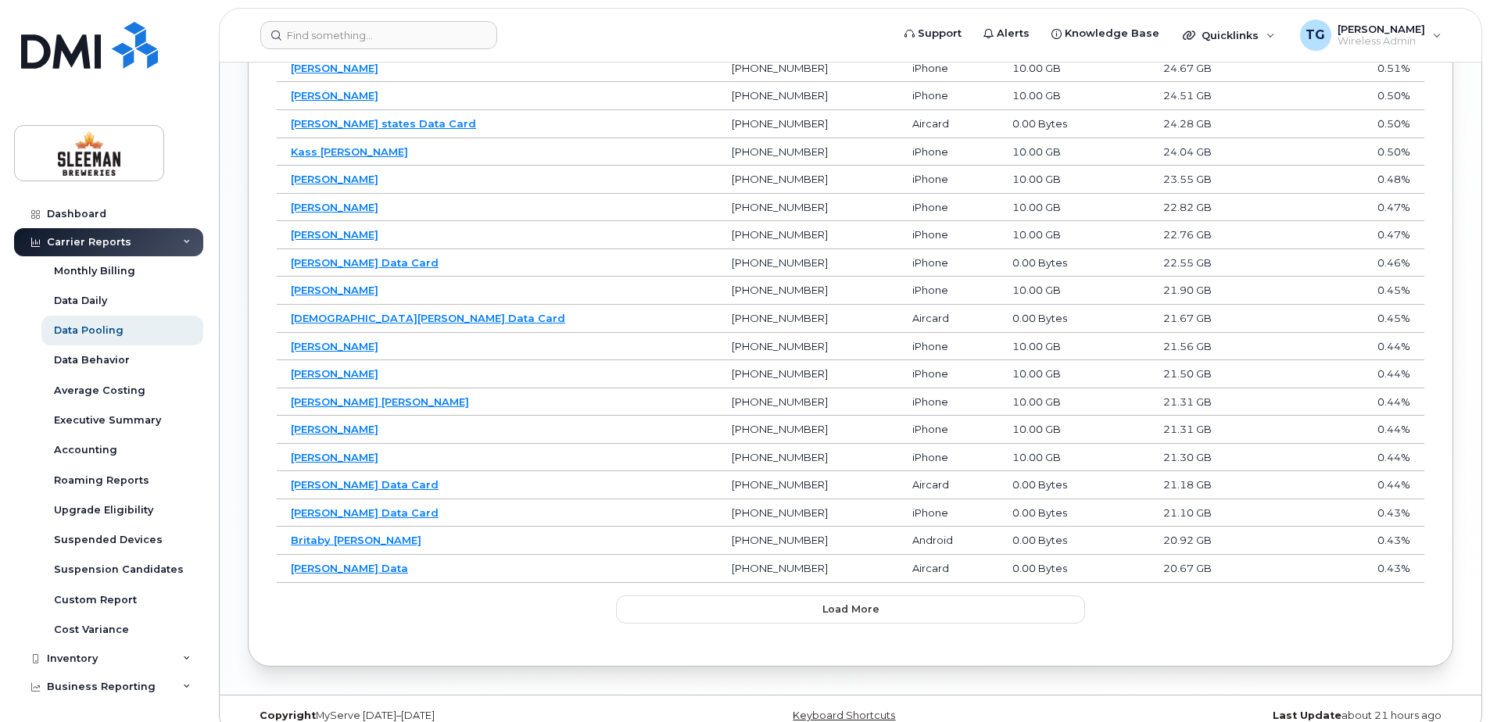
scroll to position [1578, 0]
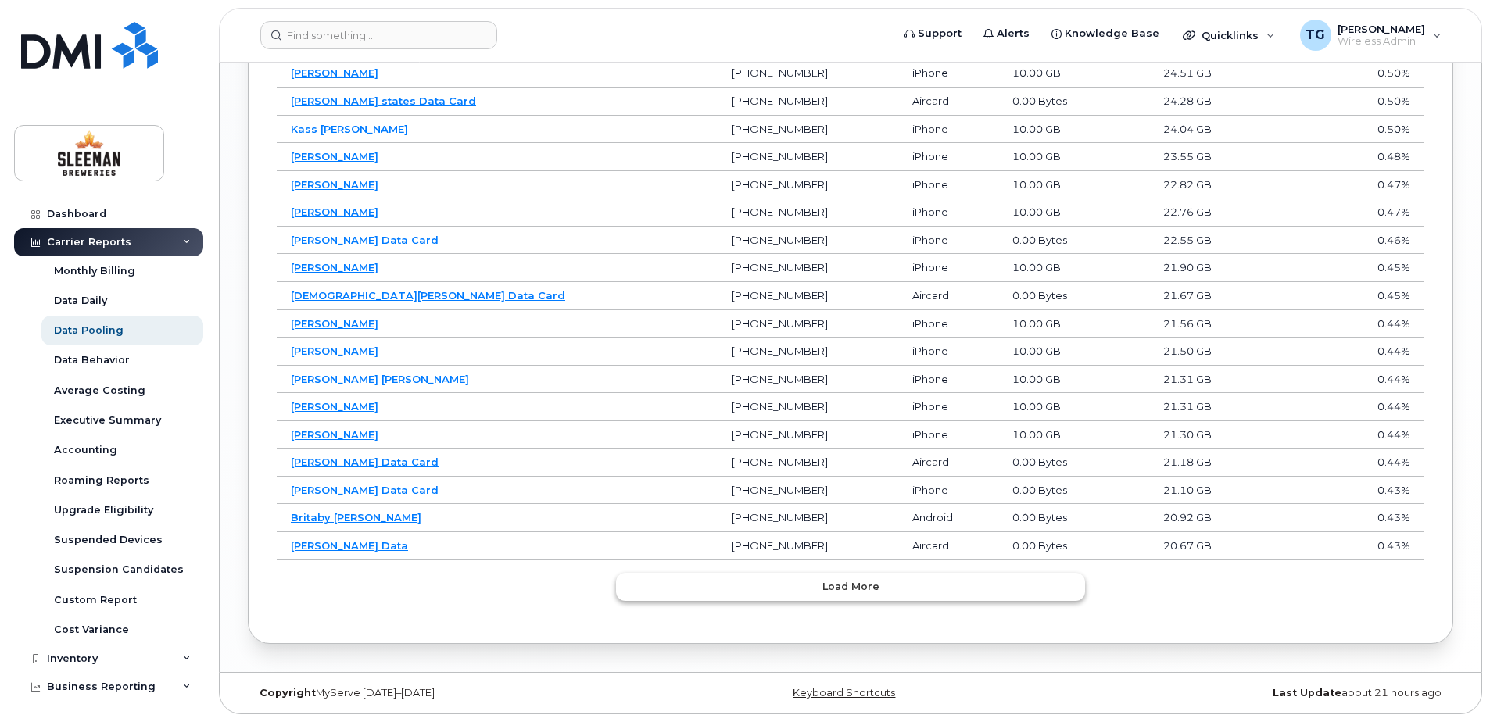
click at [957, 590] on button "Load more" at bounding box center [850, 587] width 469 height 28
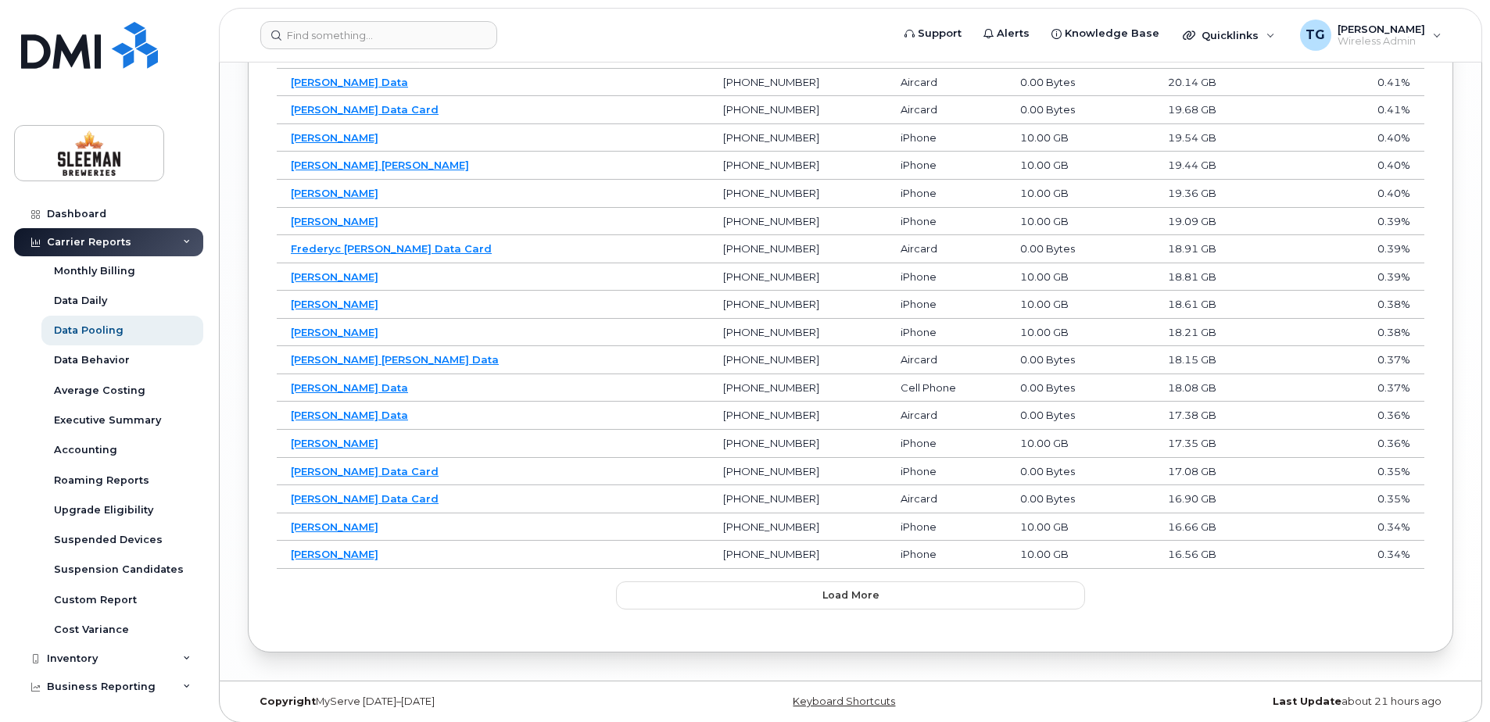
scroll to position [2134, 0]
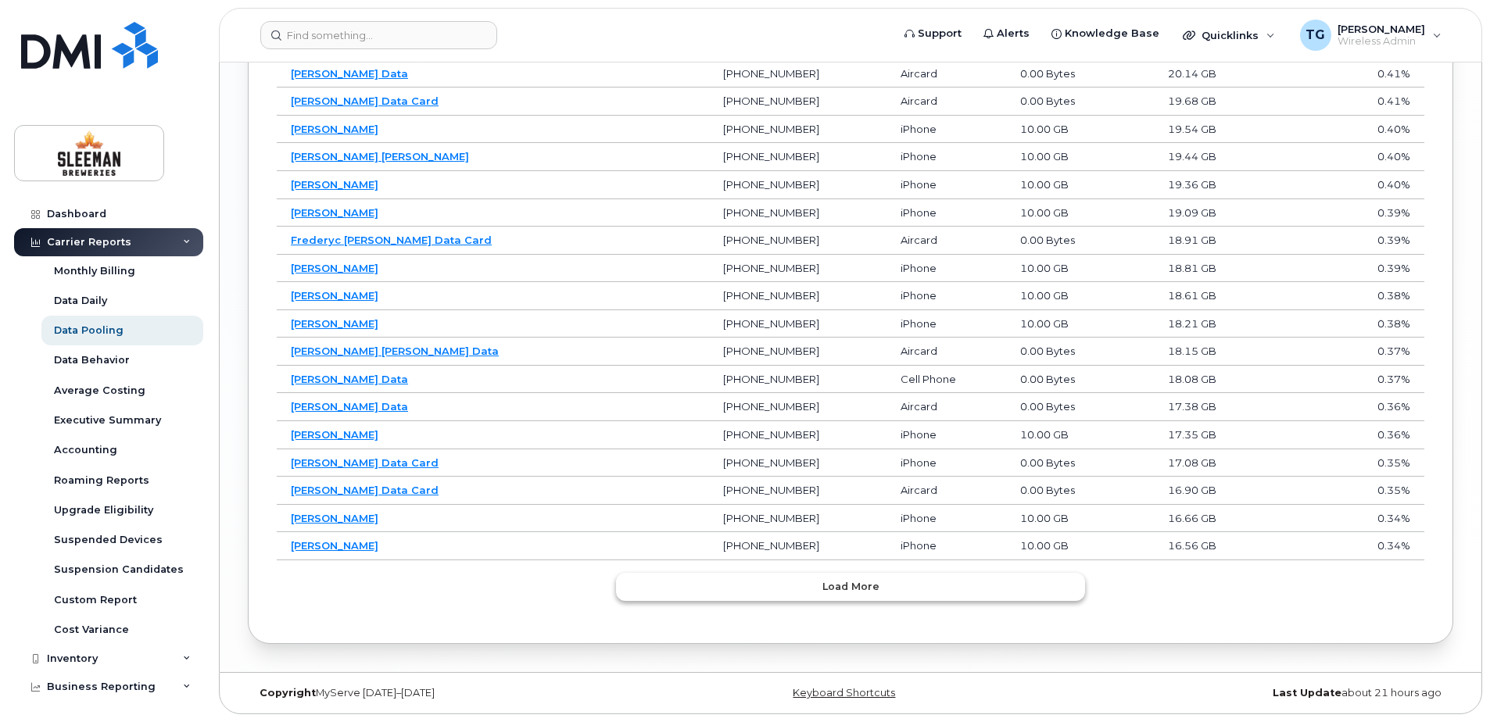
click at [849, 590] on span "Load more" at bounding box center [850, 586] width 57 height 15
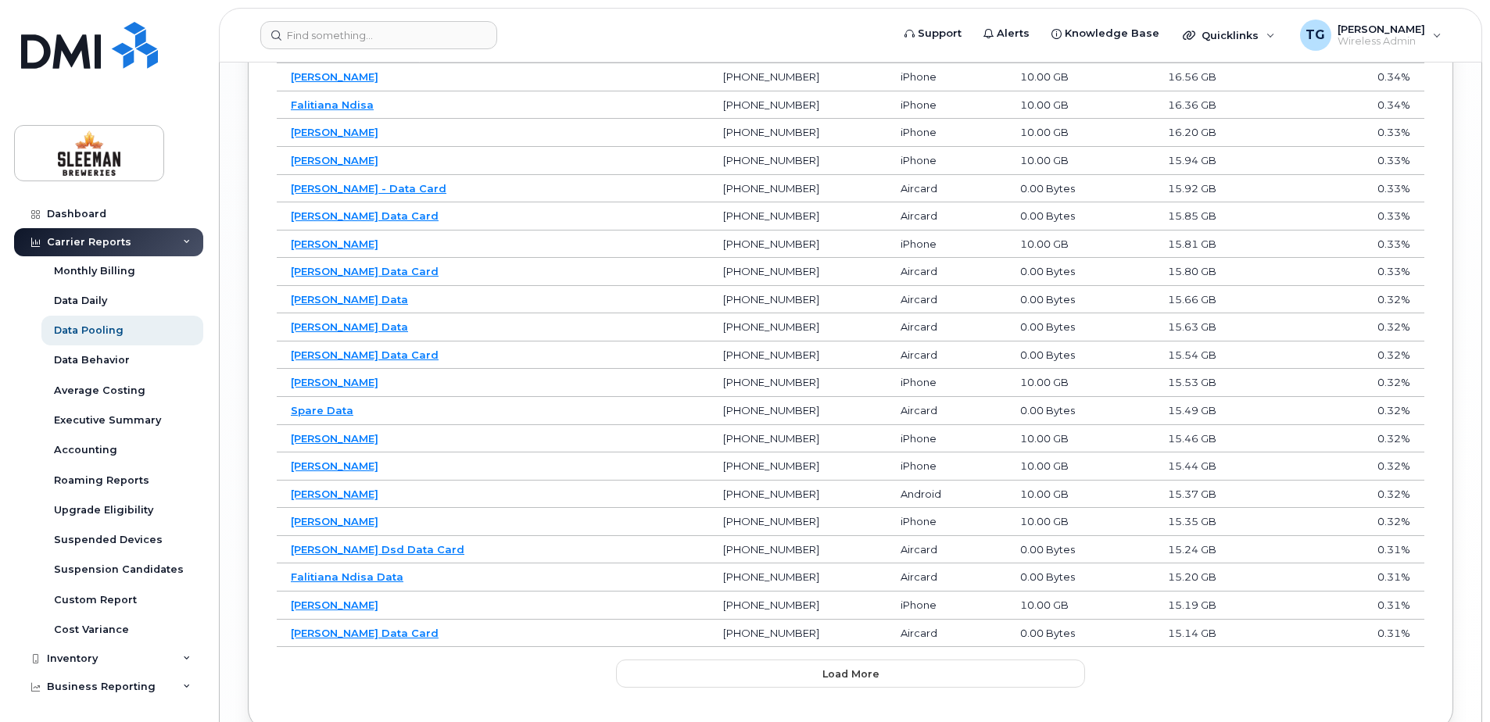
scroll to position [2681, 0]
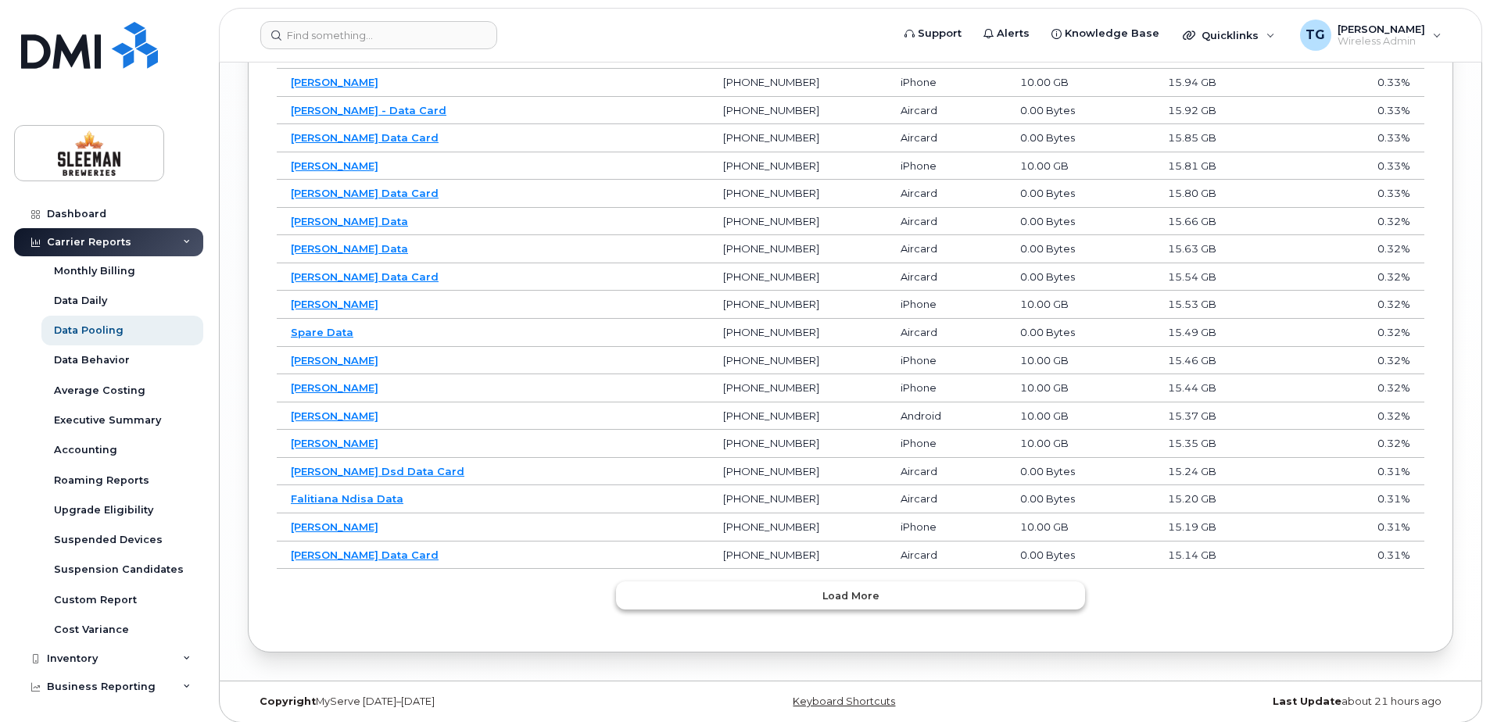
click at [866, 588] on span "Load more" at bounding box center [850, 595] width 57 height 15
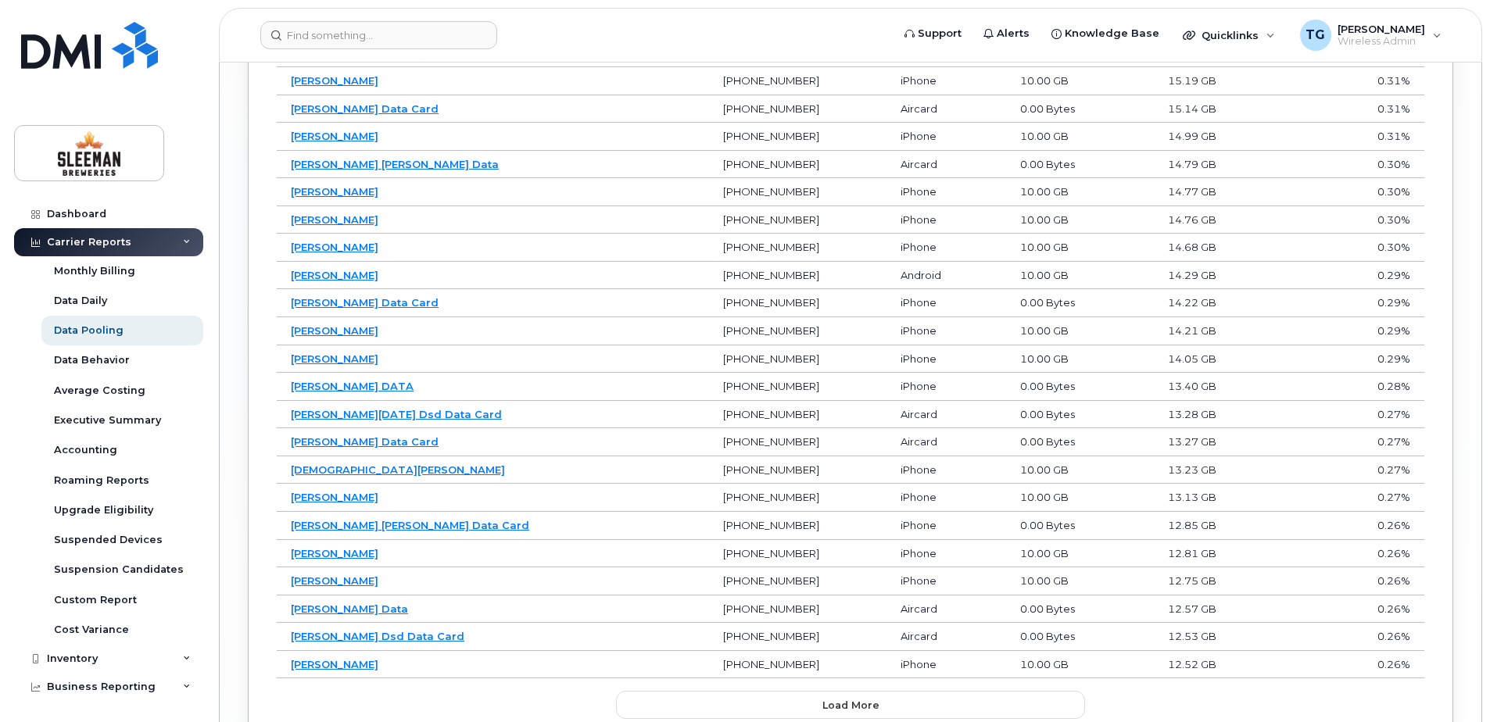
scroll to position [3245, 0]
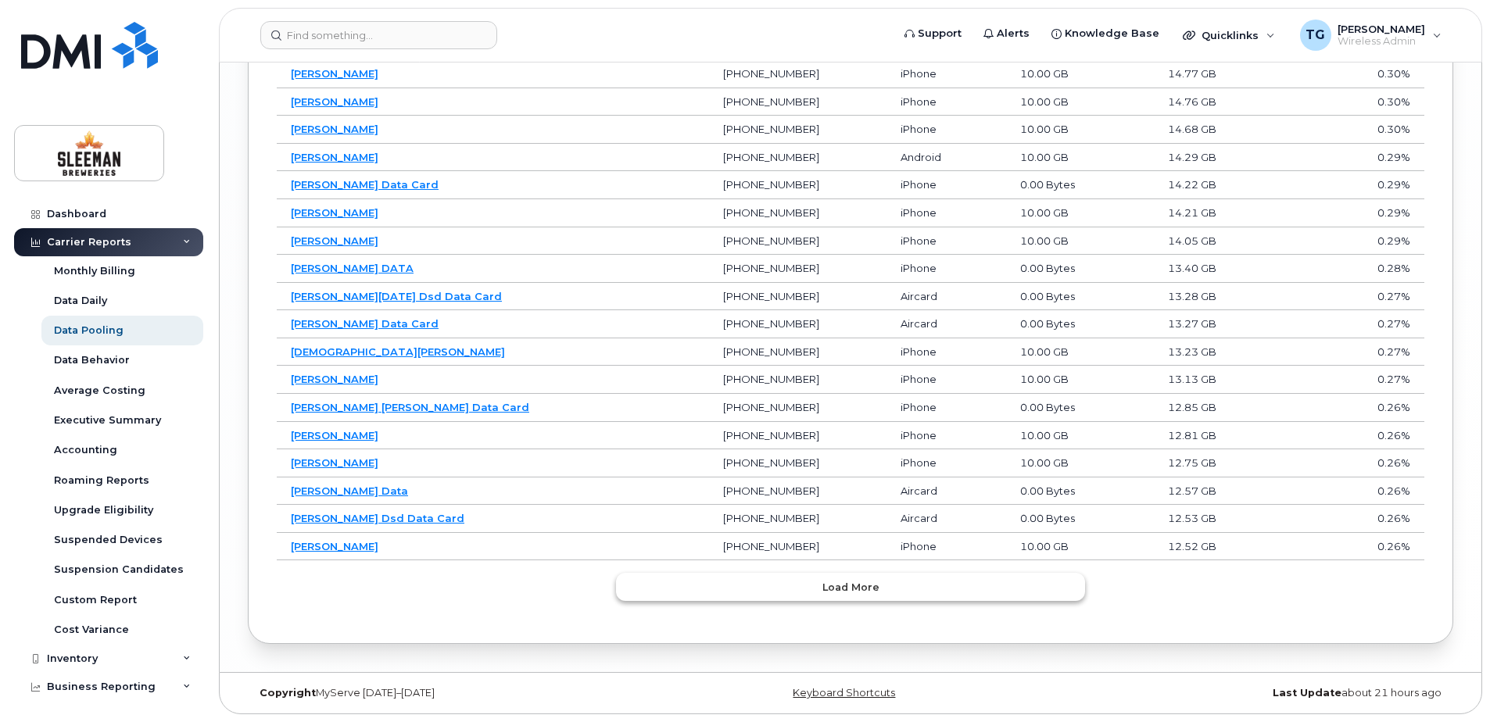
click at [889, 593] on button "Load more" at bounding box center [850, 587] width 469 height 28
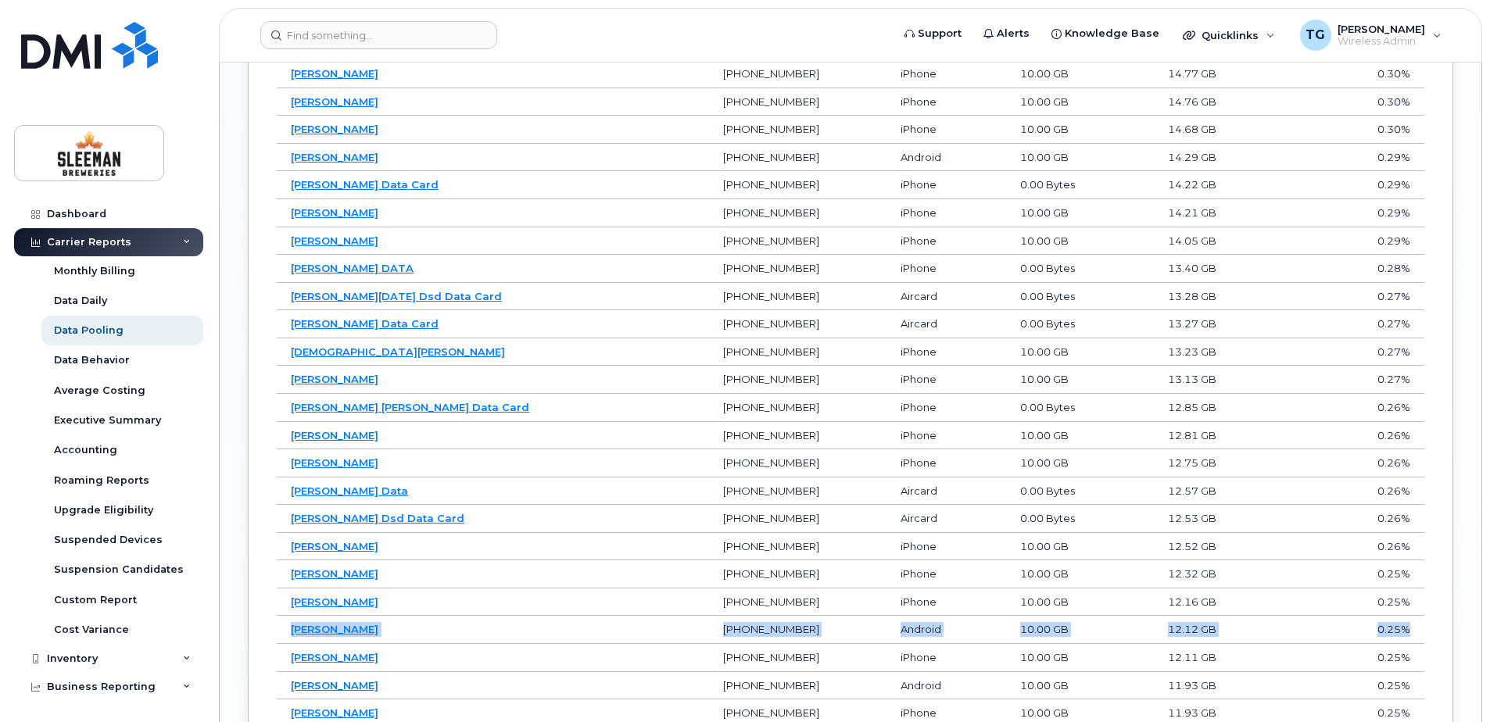
drag, startPoint x: 1411, startPoint y: 631, endPoint x: 277, endPoint y: 629, distance: 1134.0
click at [277, 629] on tr "Tyler Gatcke 519-993-1540 Android 10.00 GB 12.12 GB 0.25%" at bounding box center [850, 630] width 1147 height 28
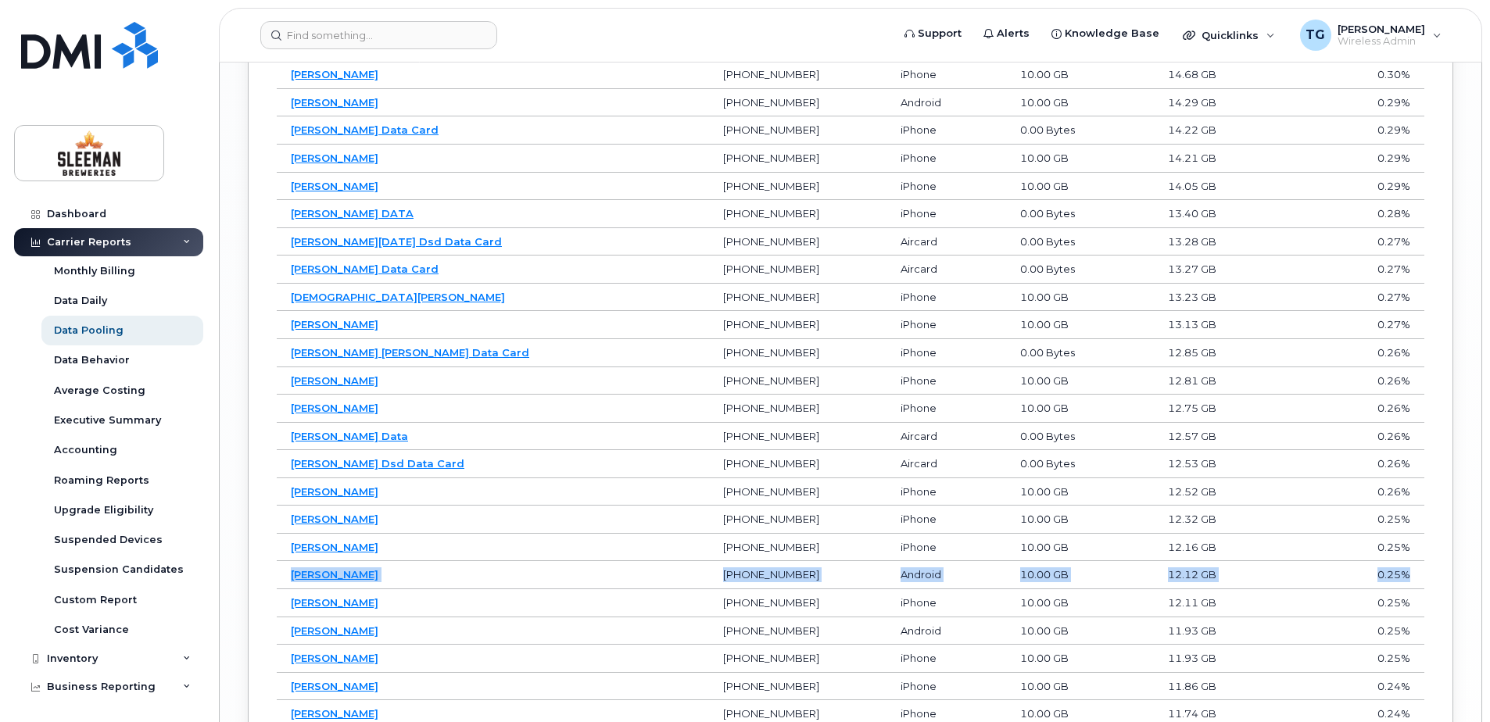
scroll to position [3323, 0]
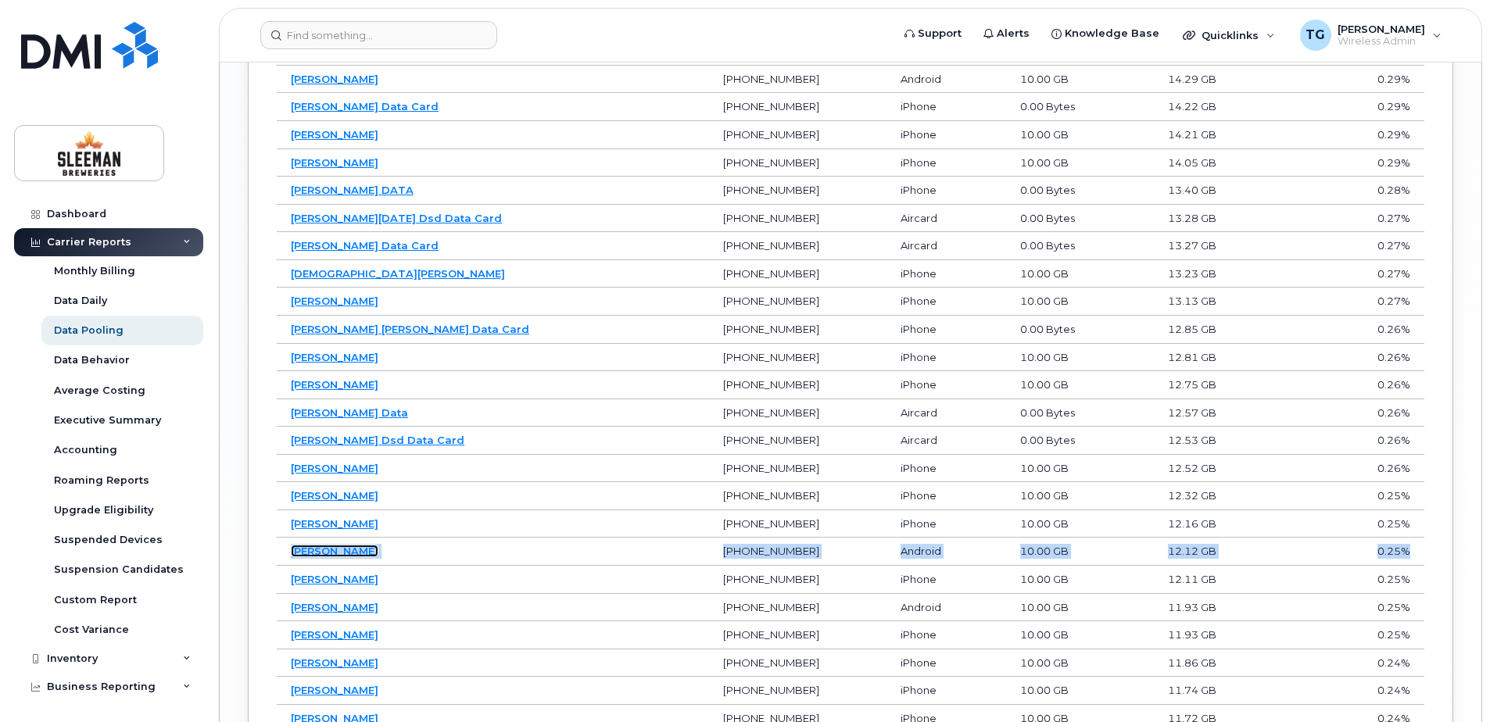
drag, startPoint x: 338, startPoint y: 554, endPoint x: 528, endPoint y: 570, distance: 191.3
click at [338, 554] on link "[PERSON_NAME]" at bounding box center [335, 551] width 88 height 13
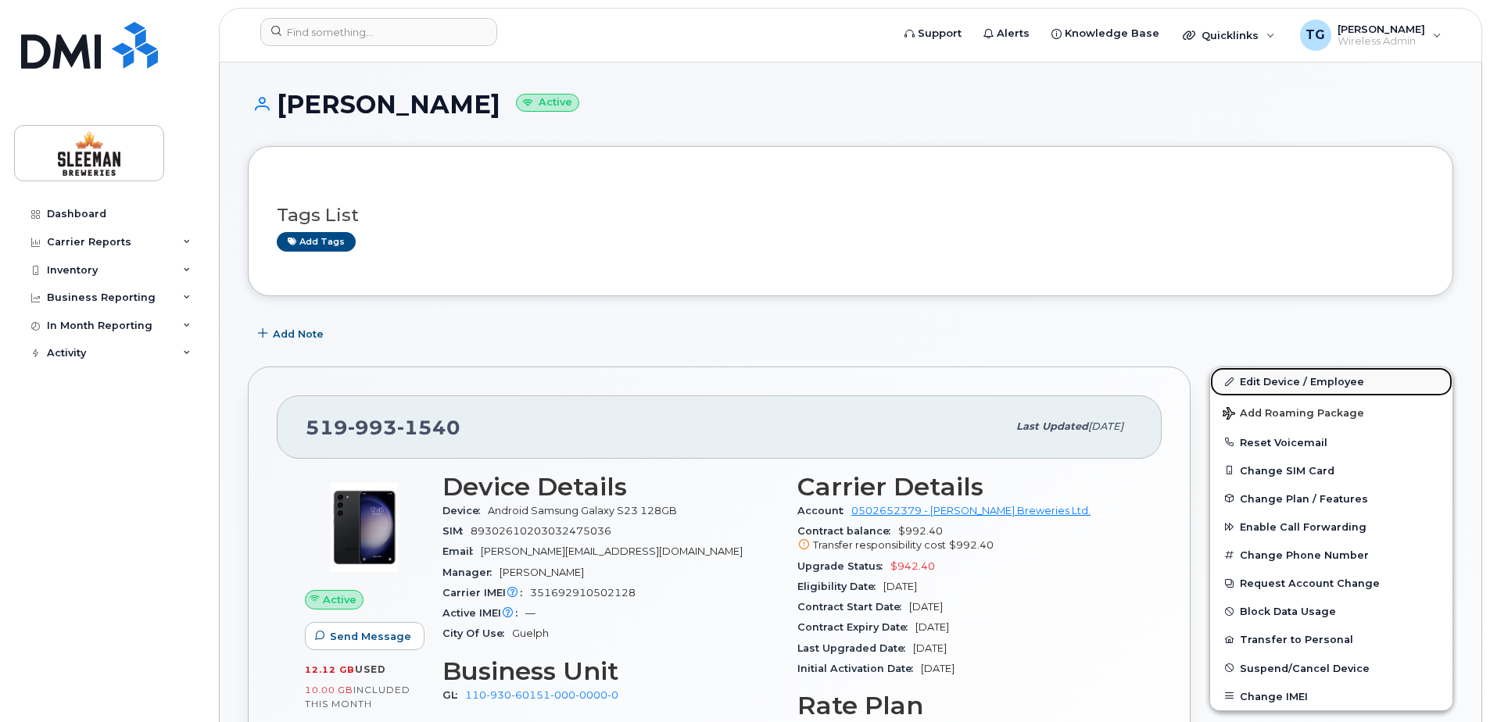
click at [1293, 385] on link "Edit Device / Employee" at bounding box center [1331, 381] width 242 height 28
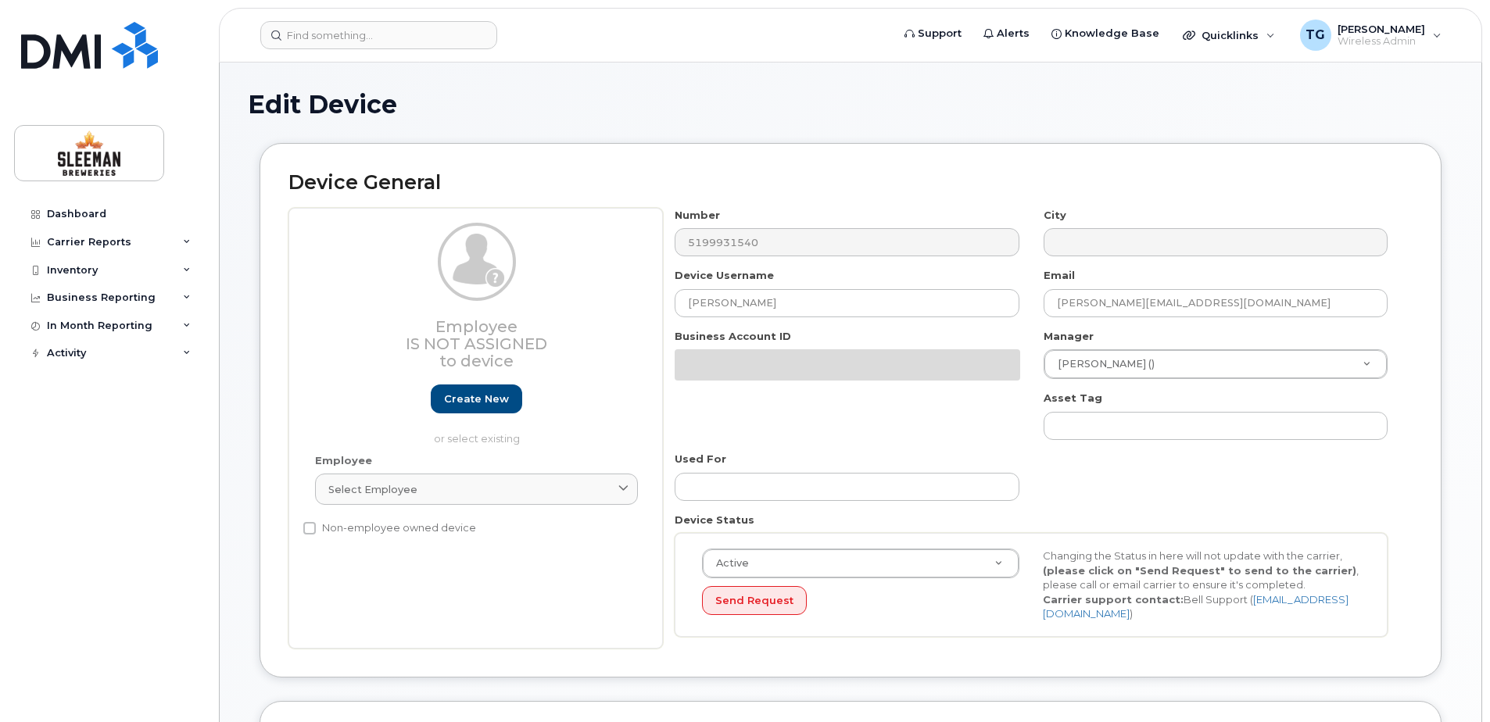
select select "9063157"
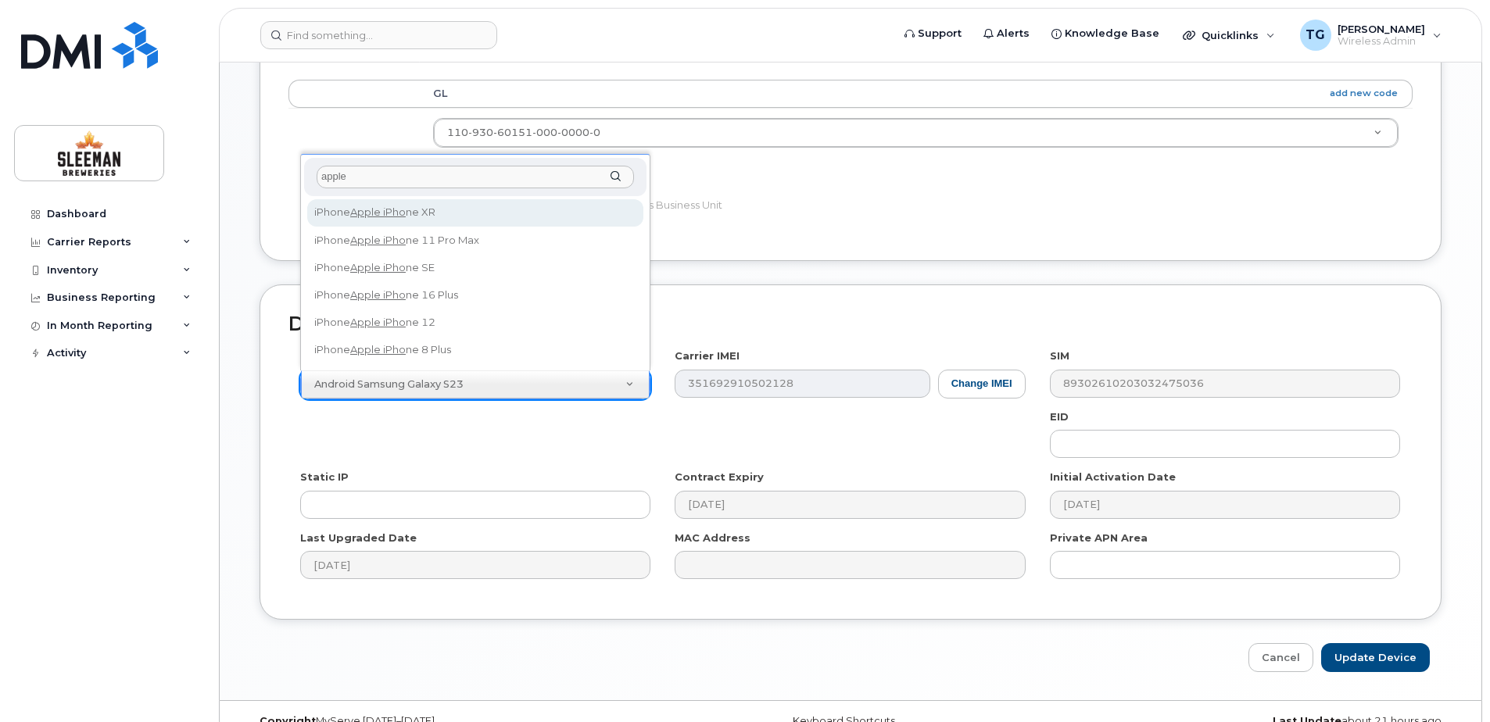
scroll to position [570, 0]
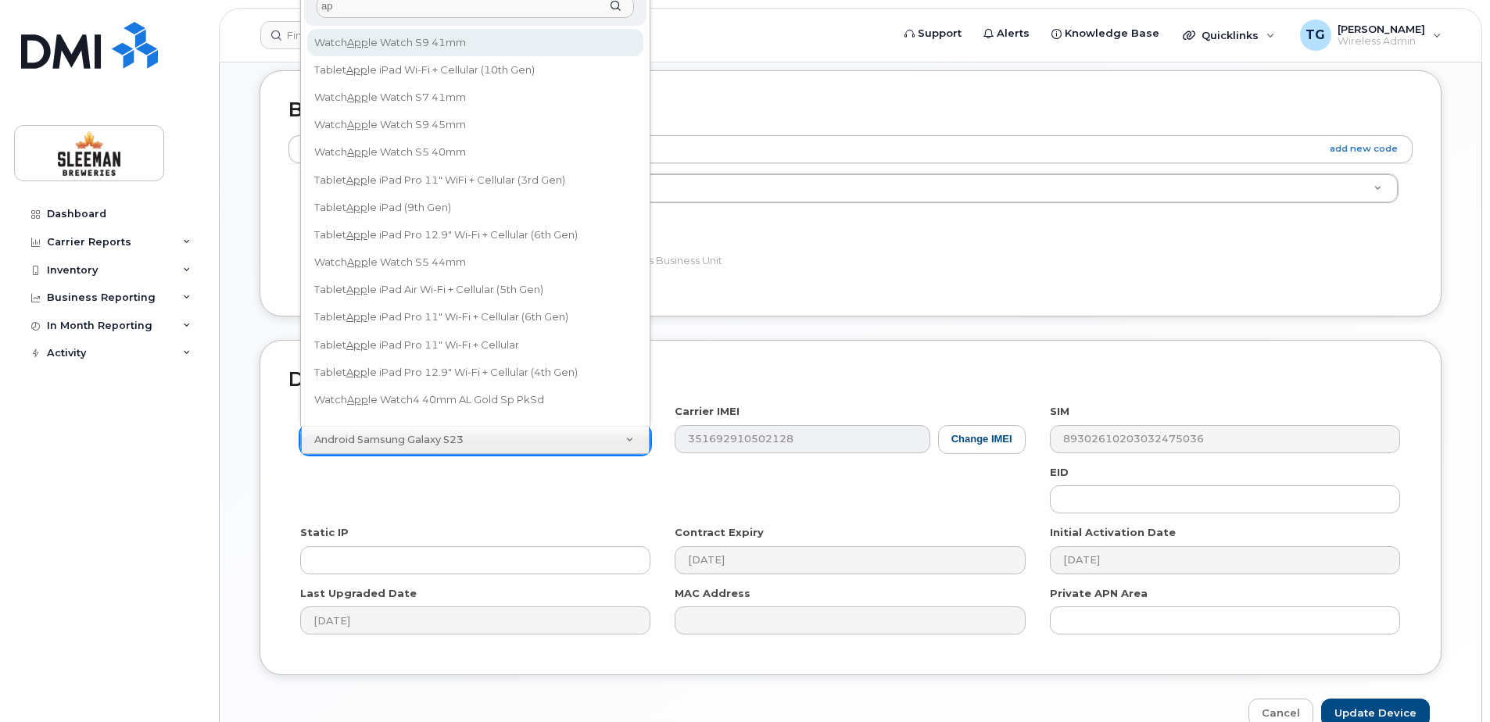
type input "a"
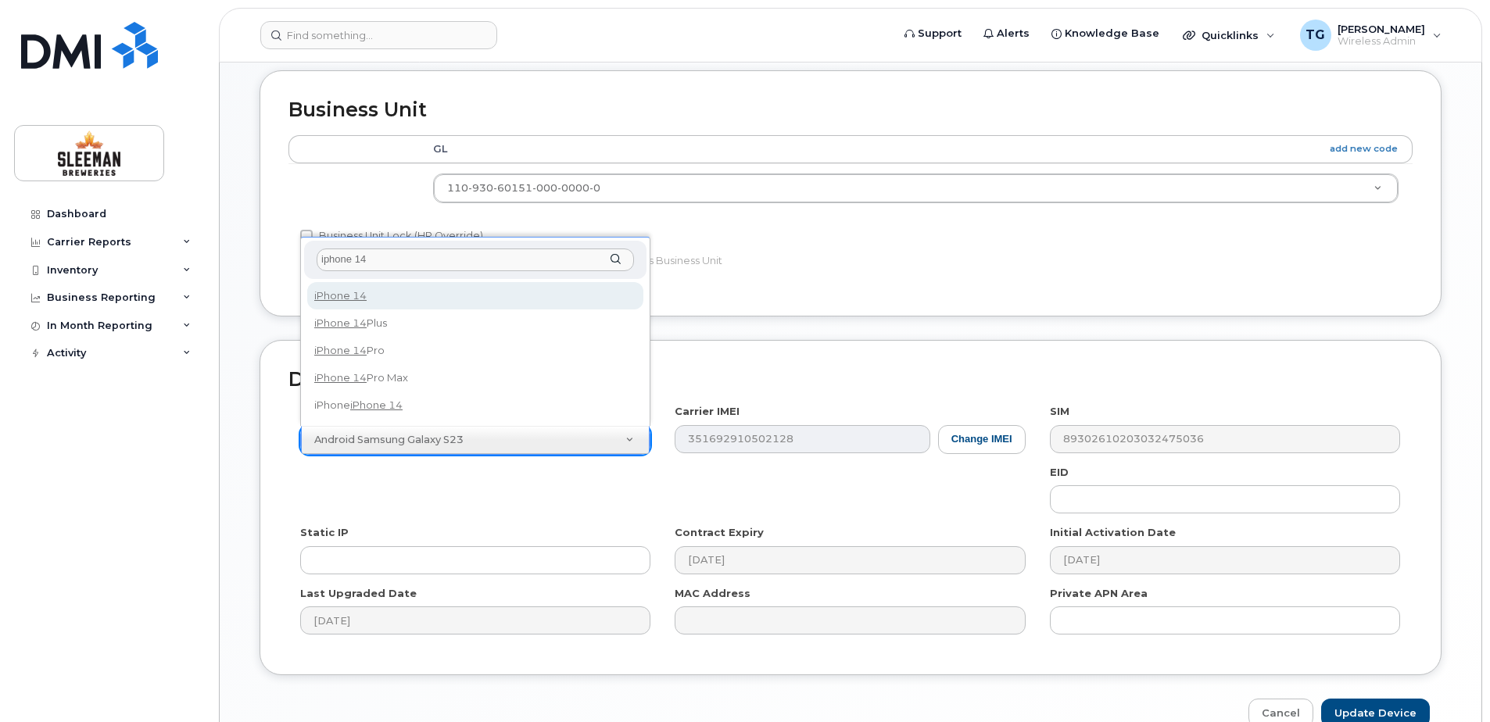
type input "iphone 14"
select select "2778"
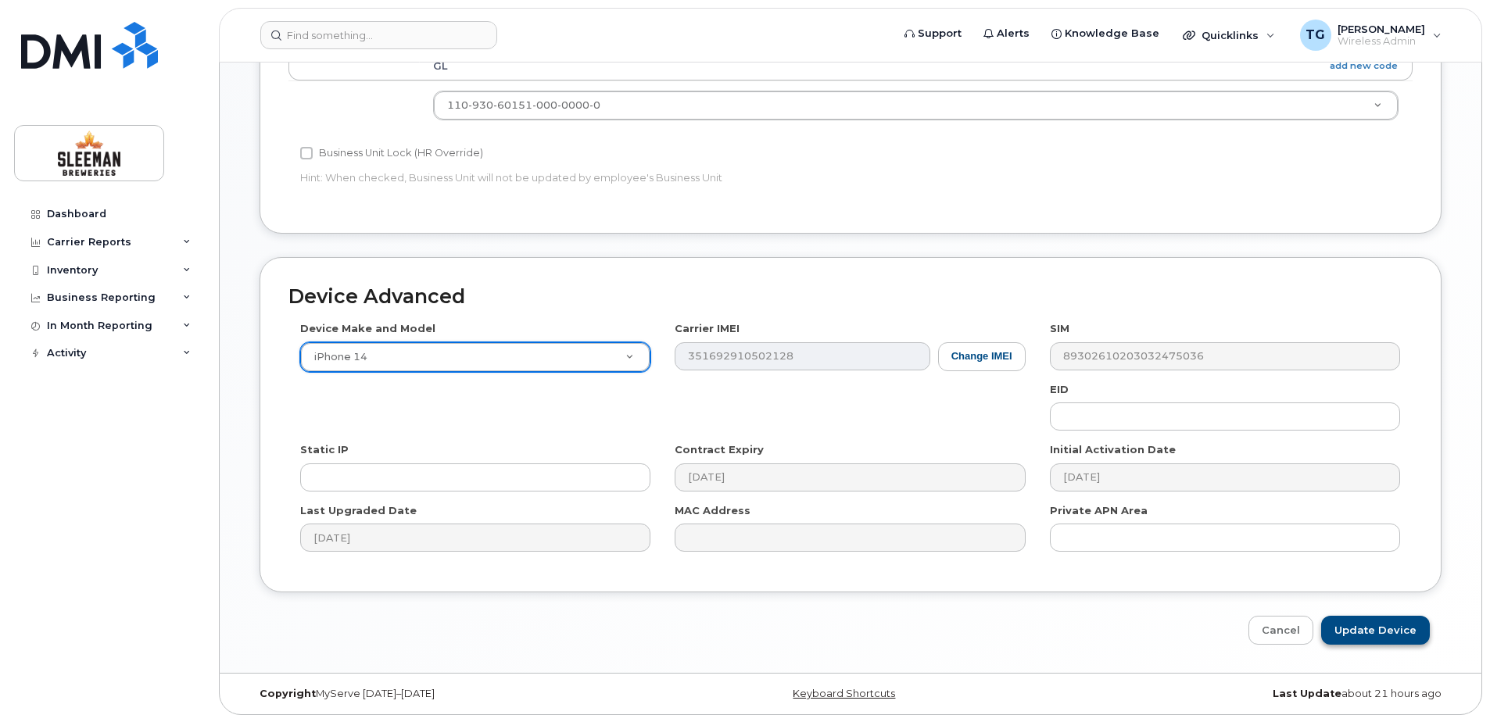
scroll to position [653, 0]
click at [1390, 638] on input "Update Device" at bounding box center [1375, 629] width 109 height 29
type input "Saving..."
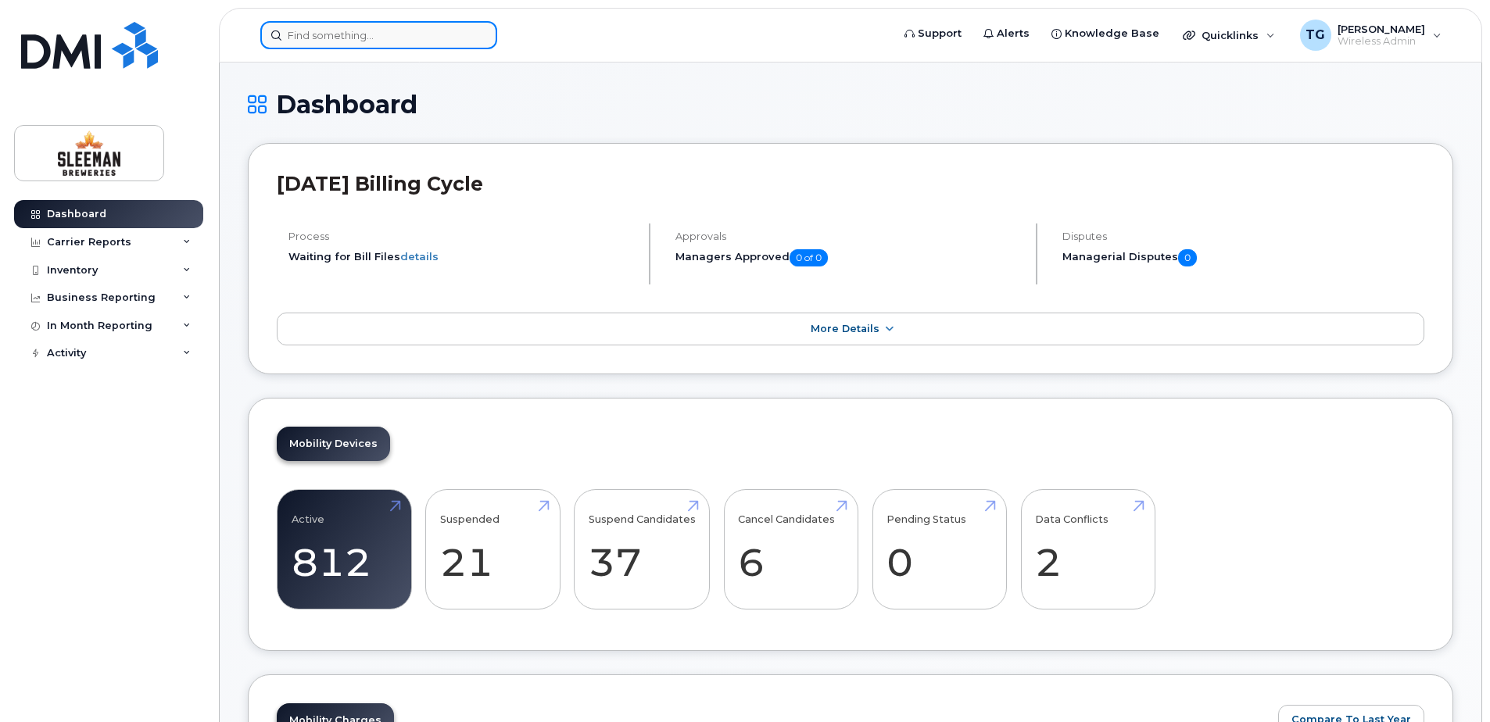
click at [345, 34] on input at bounding box center [378, 35] width 237 height 28
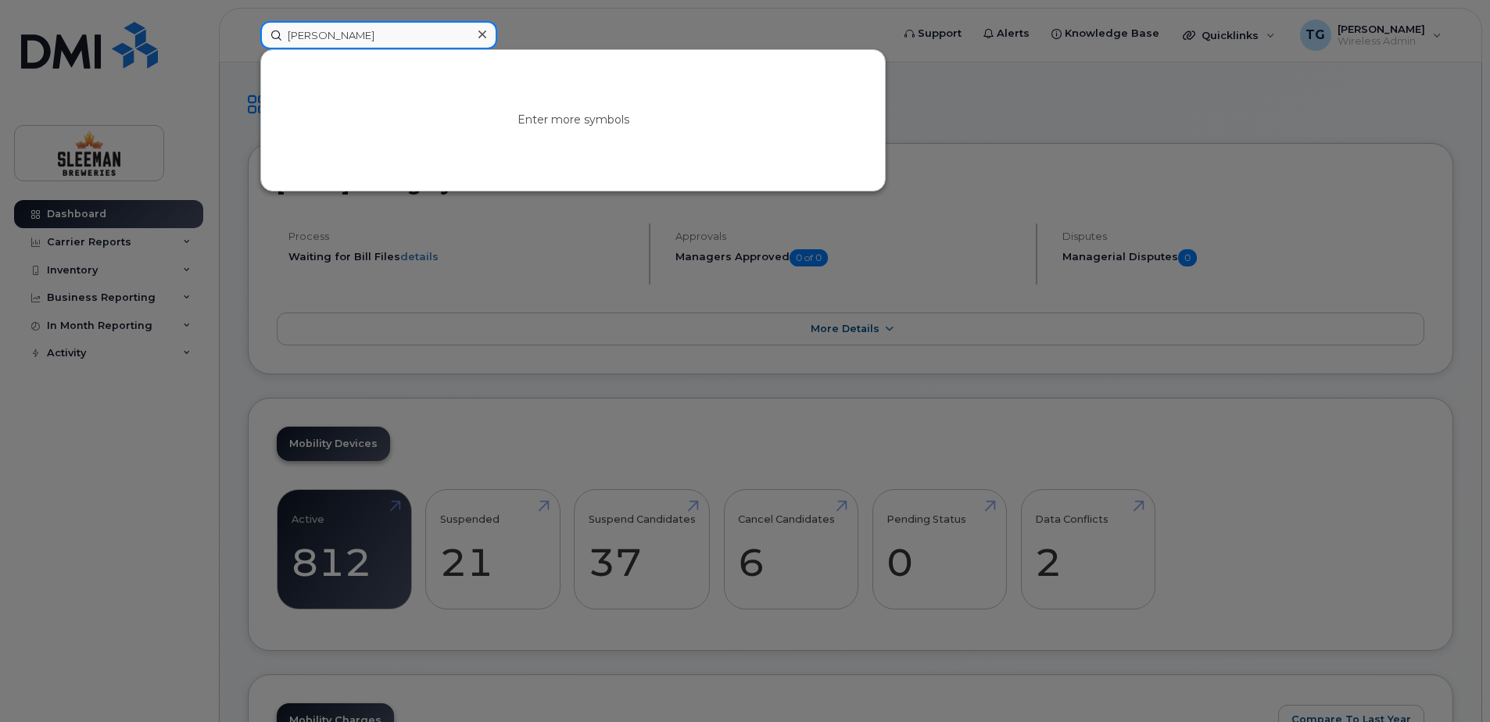
type input "[PERSON_NAME]"
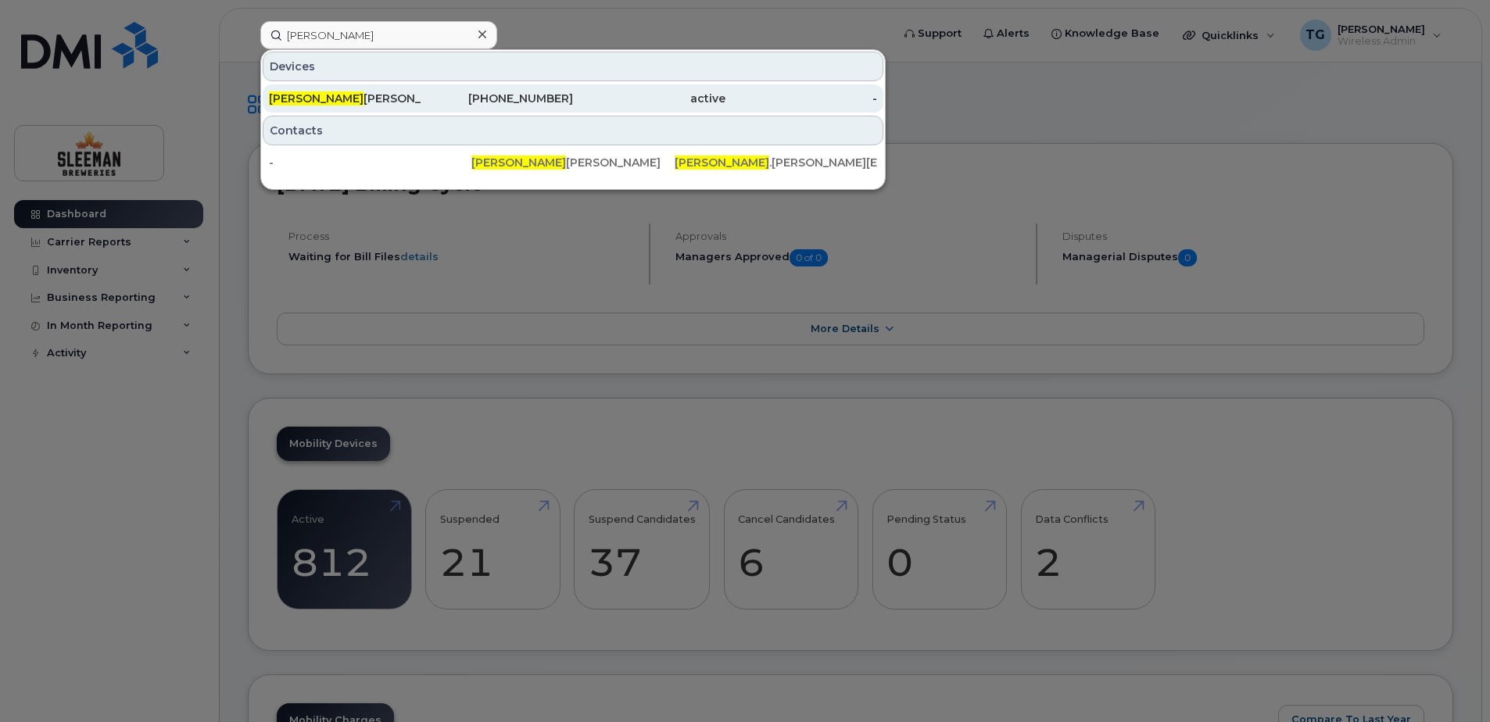
click at [365, 93] on div "Dhaval Barot" at bounding box center [345, 99] width 152 height 16
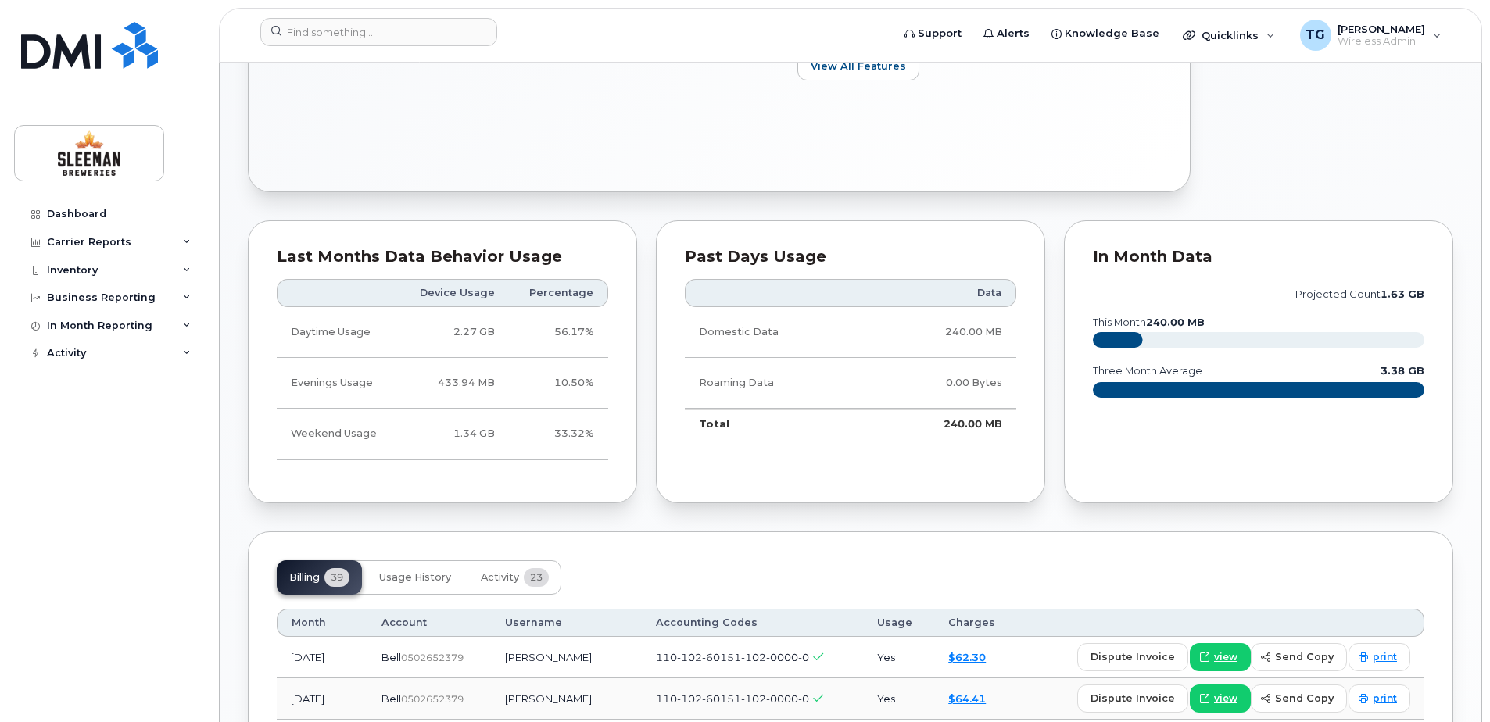
scroll to position [703, 0]
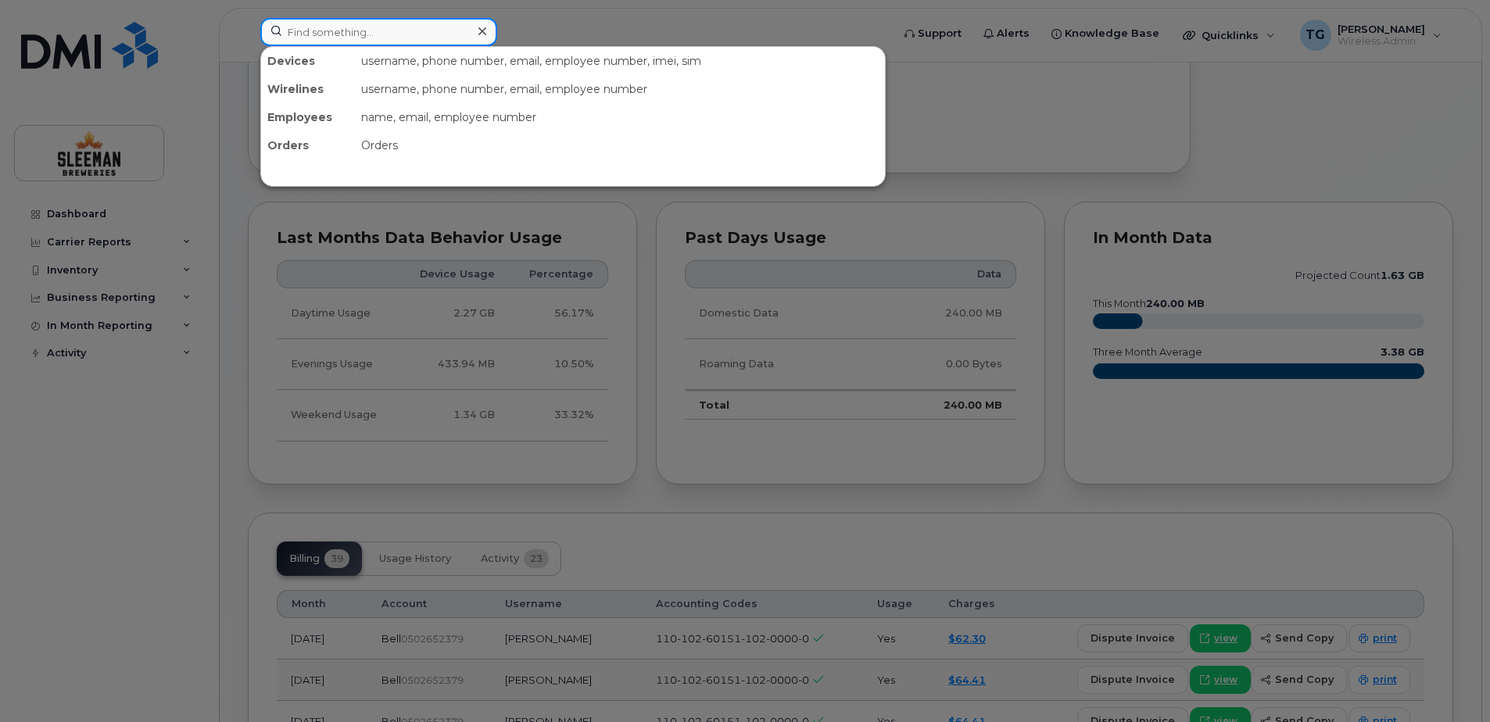
click at [339, 23] on input at bounding box center [378, 32] width 237 height 28
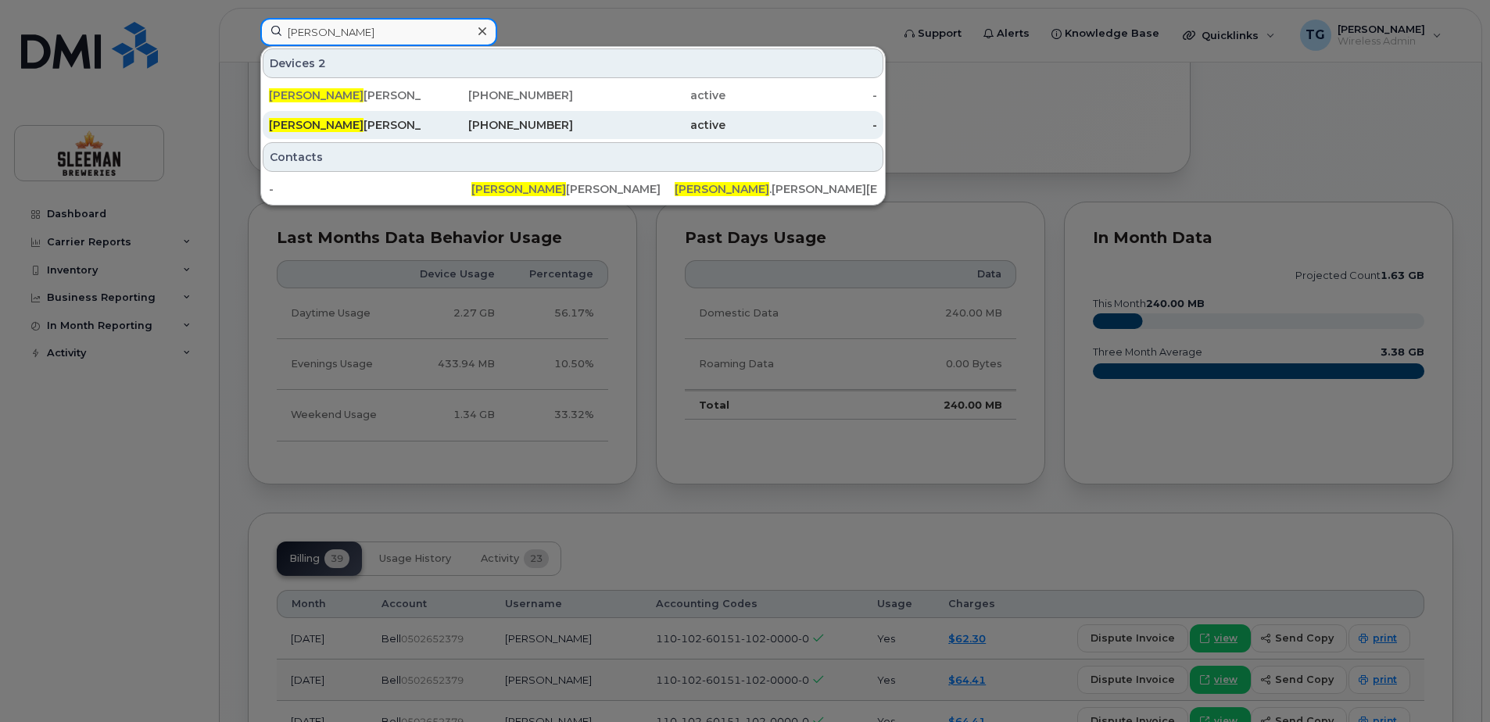
type input "amanda"
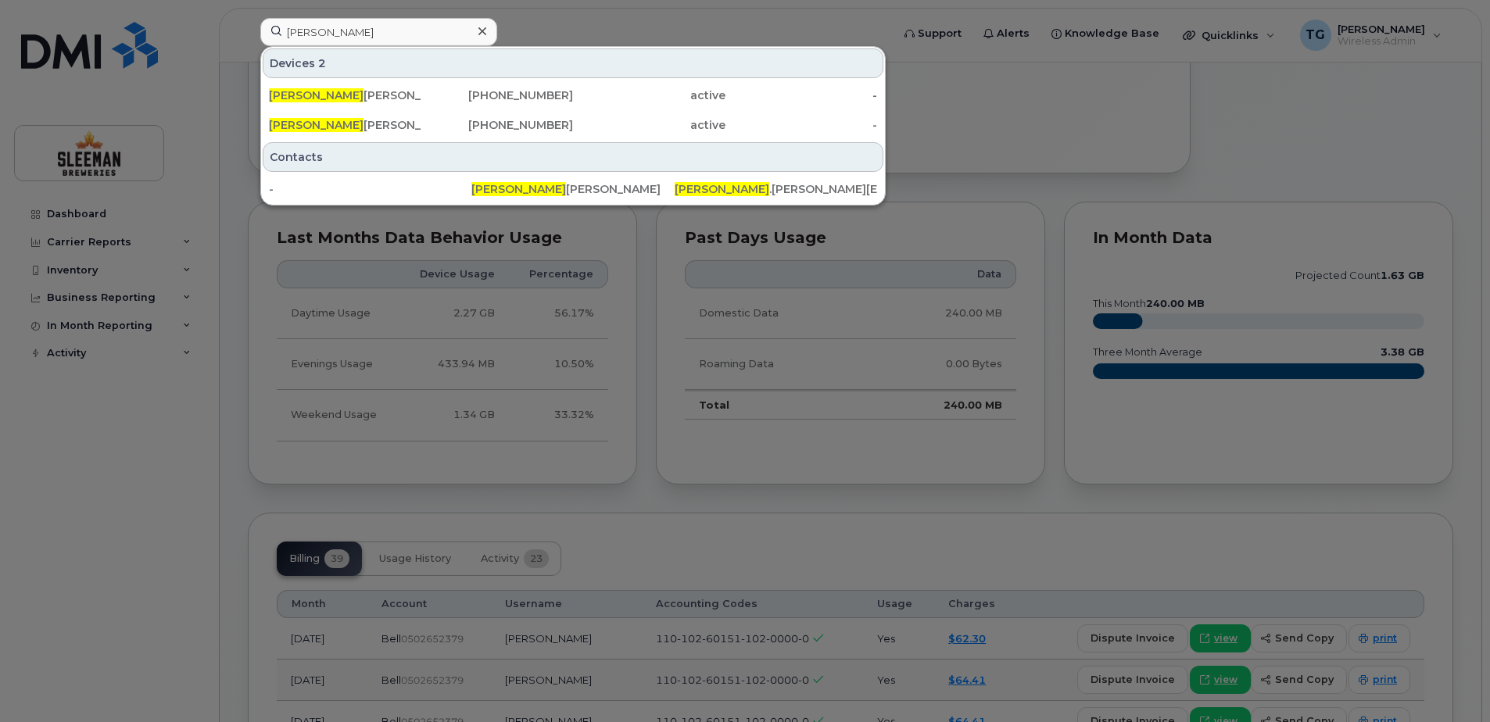
drag, startPoint x: 387, startPoint y: 122, endPoint x: 378, endPoint y: 245, distance: 123.8
click at [387, 122] on div "Amanda Leckie" at bounding box center [345, 125] width 152 height 16
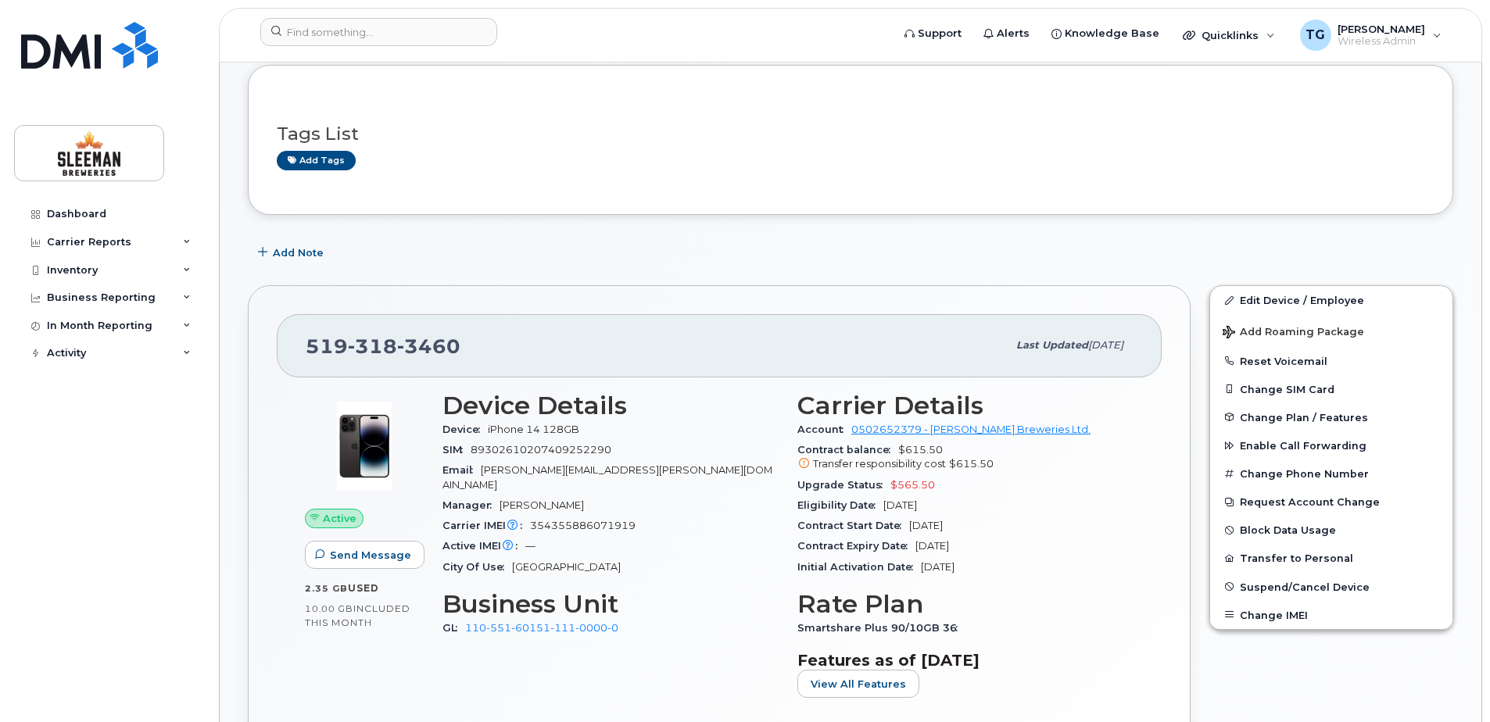
scroll to position [234, 0]
